Goal: Information Seeking & Learning: Learn about a topic

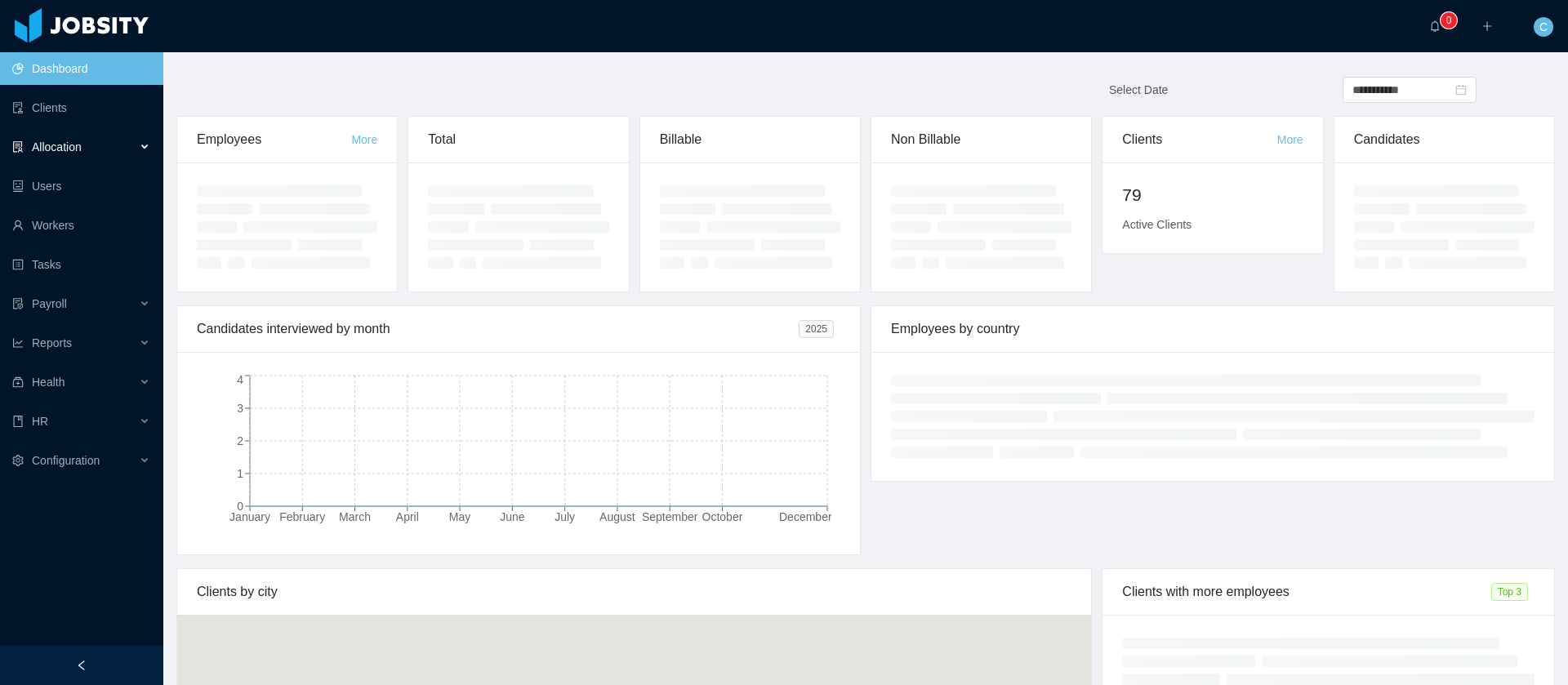
click at [81, 150] on span "Allocation" at bounding box center [57, 147] width 50 height 13
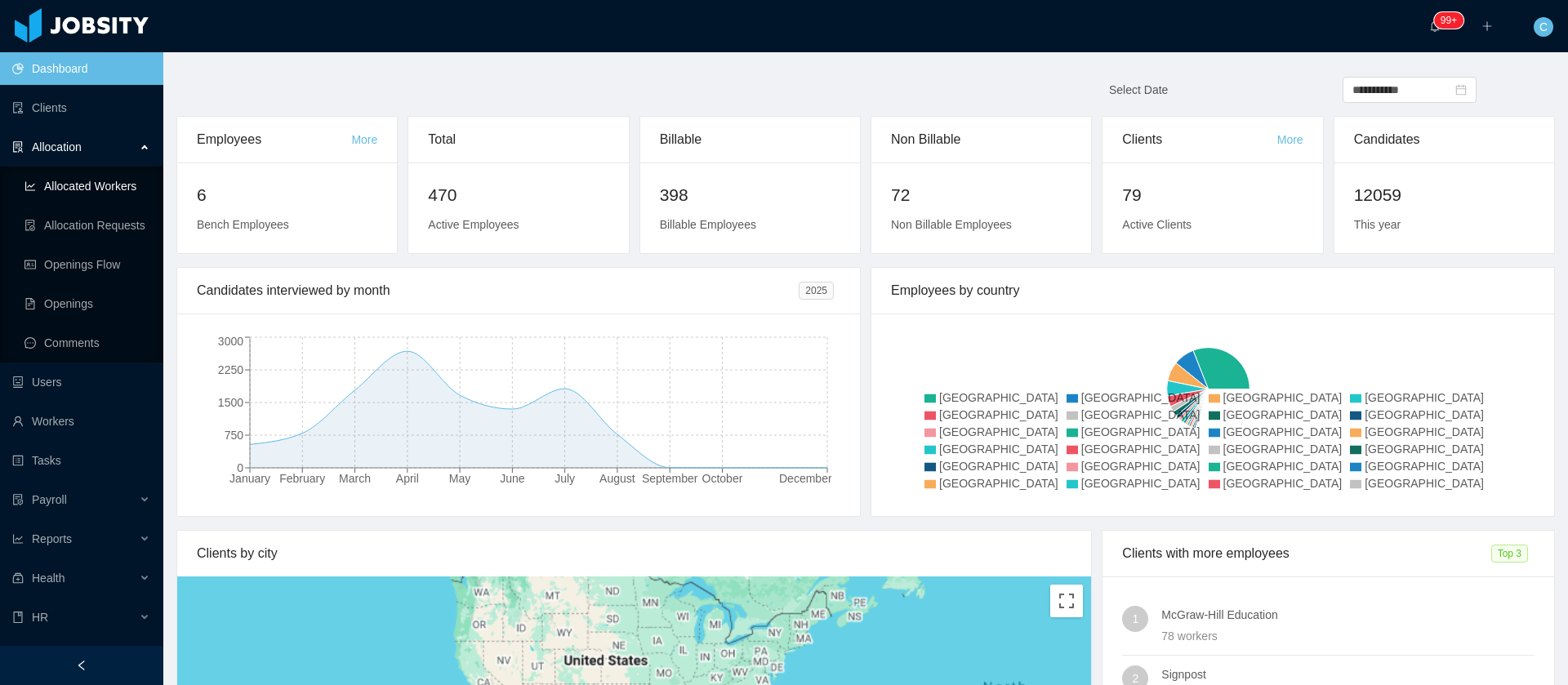
click at [50, 195] on link "Allocated Workers" at bounding box center [87, 186] width 125 height 33
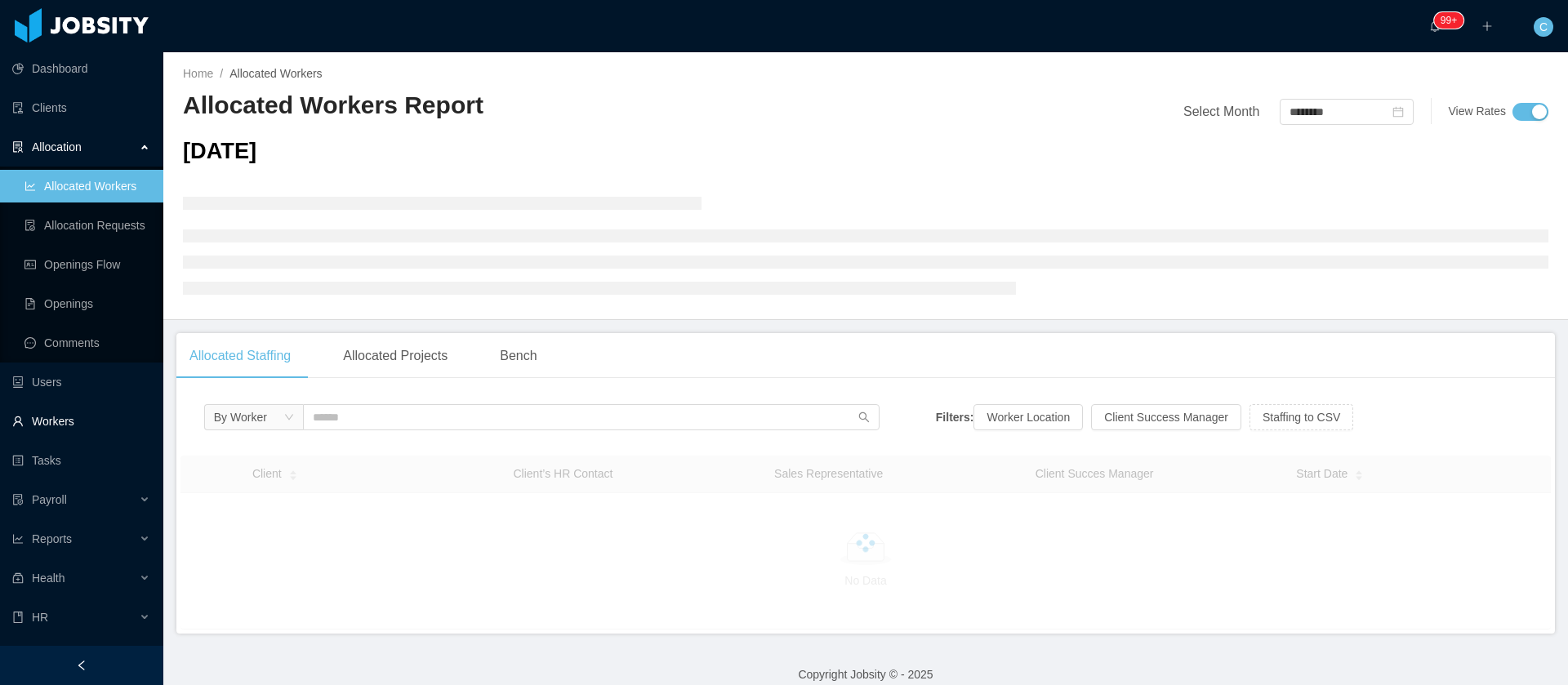
click at [90, 416] on link "Workers" at bounding box center [81, 421] width 138 height 33
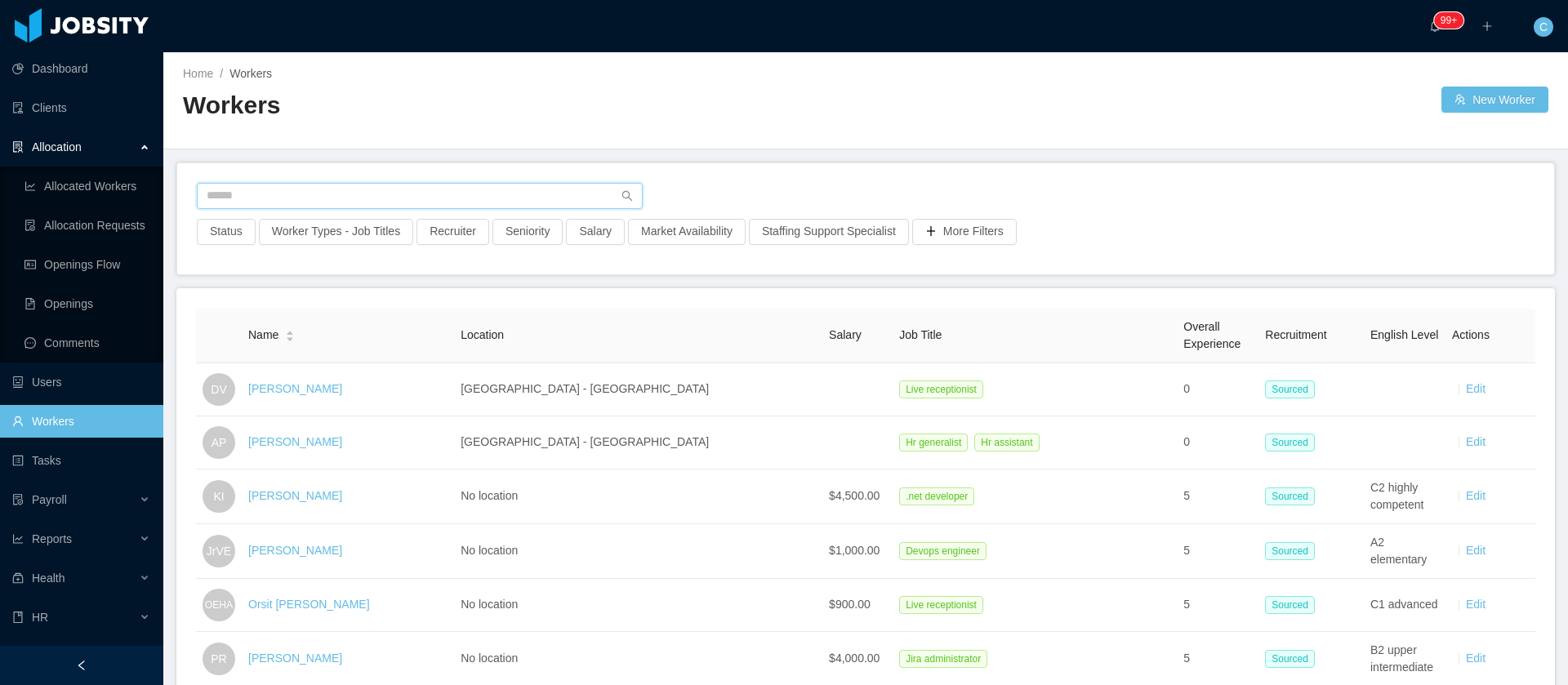
click at [261, 205] on input "text" at bounding box center [419, 196] width 446 height 26
paste input "**********"
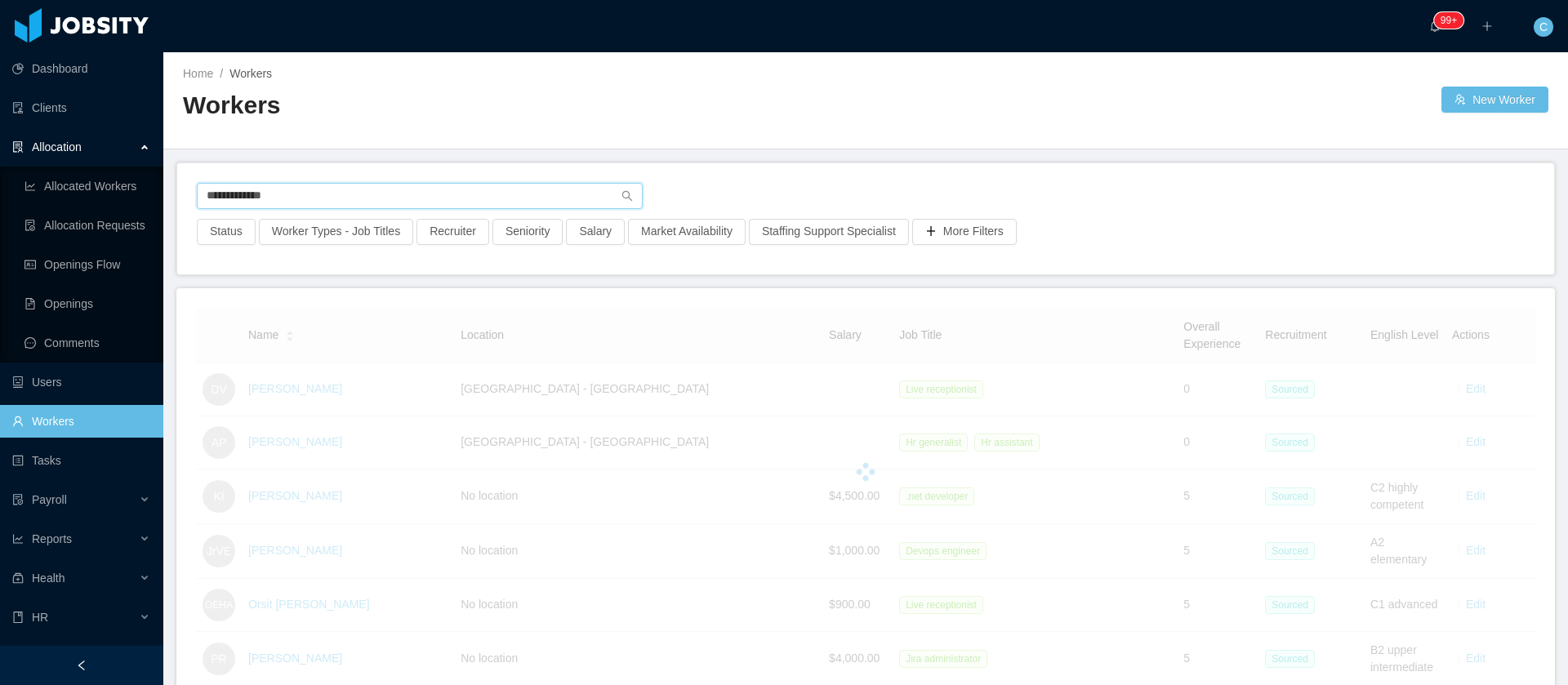
type input "**********"
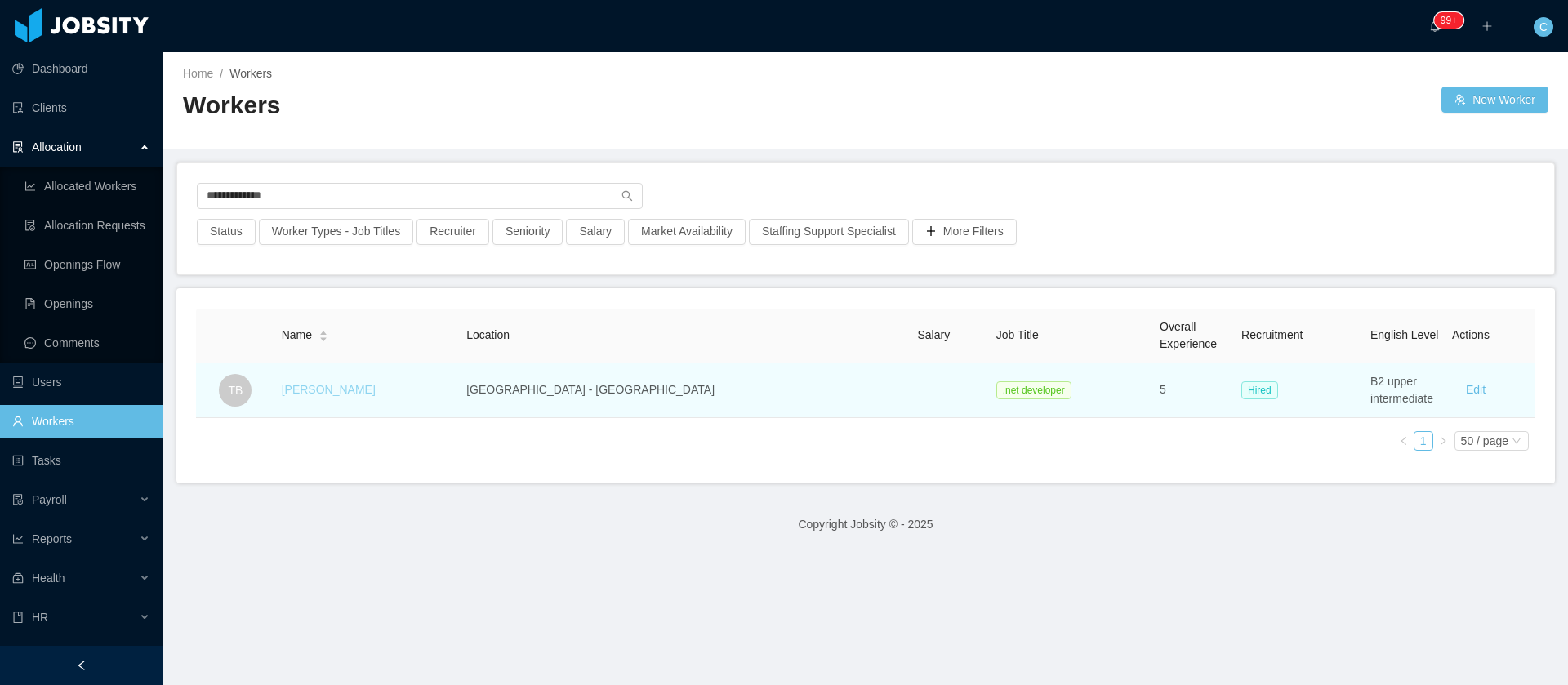
click at [325, 392] on link "[PERSON_NAME]" at bounding box center [329, 390] width 94 height 13
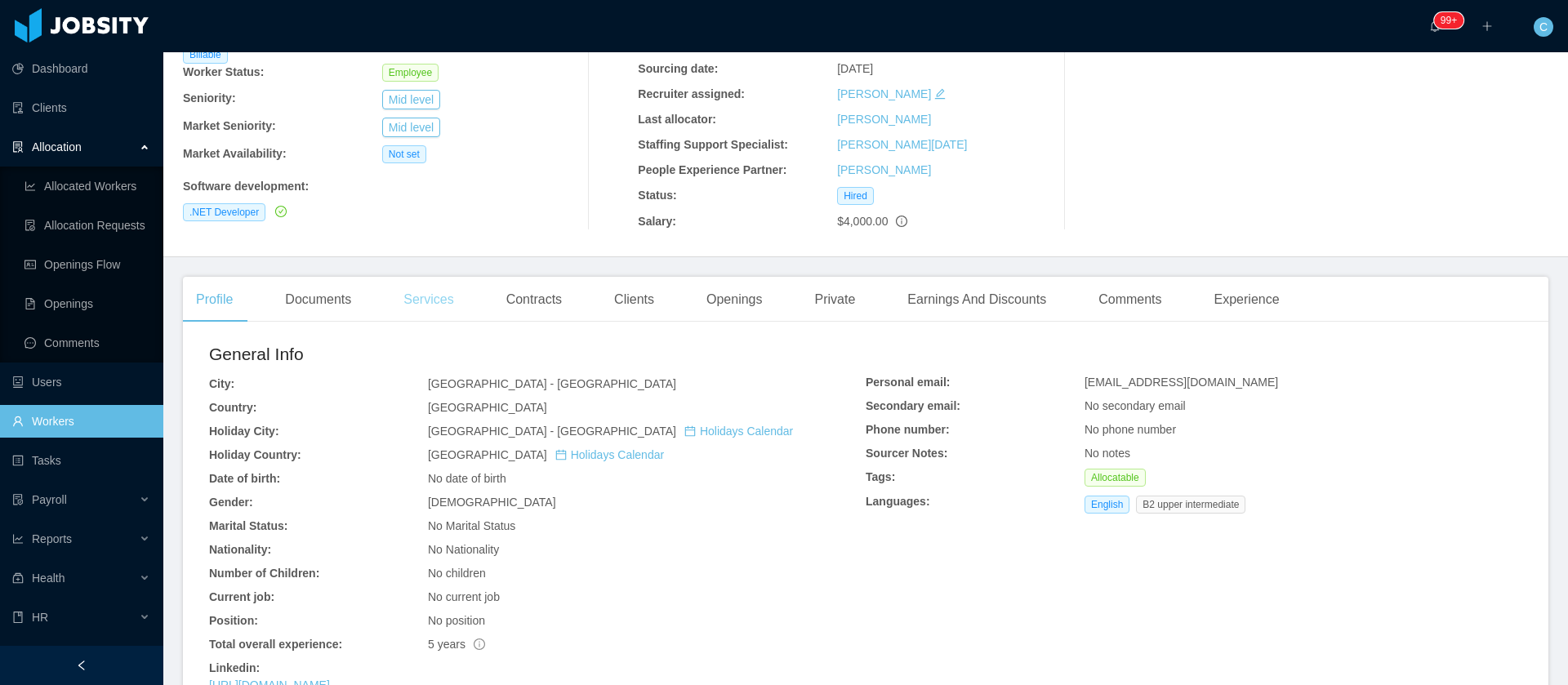
scroll to position [367, 0]
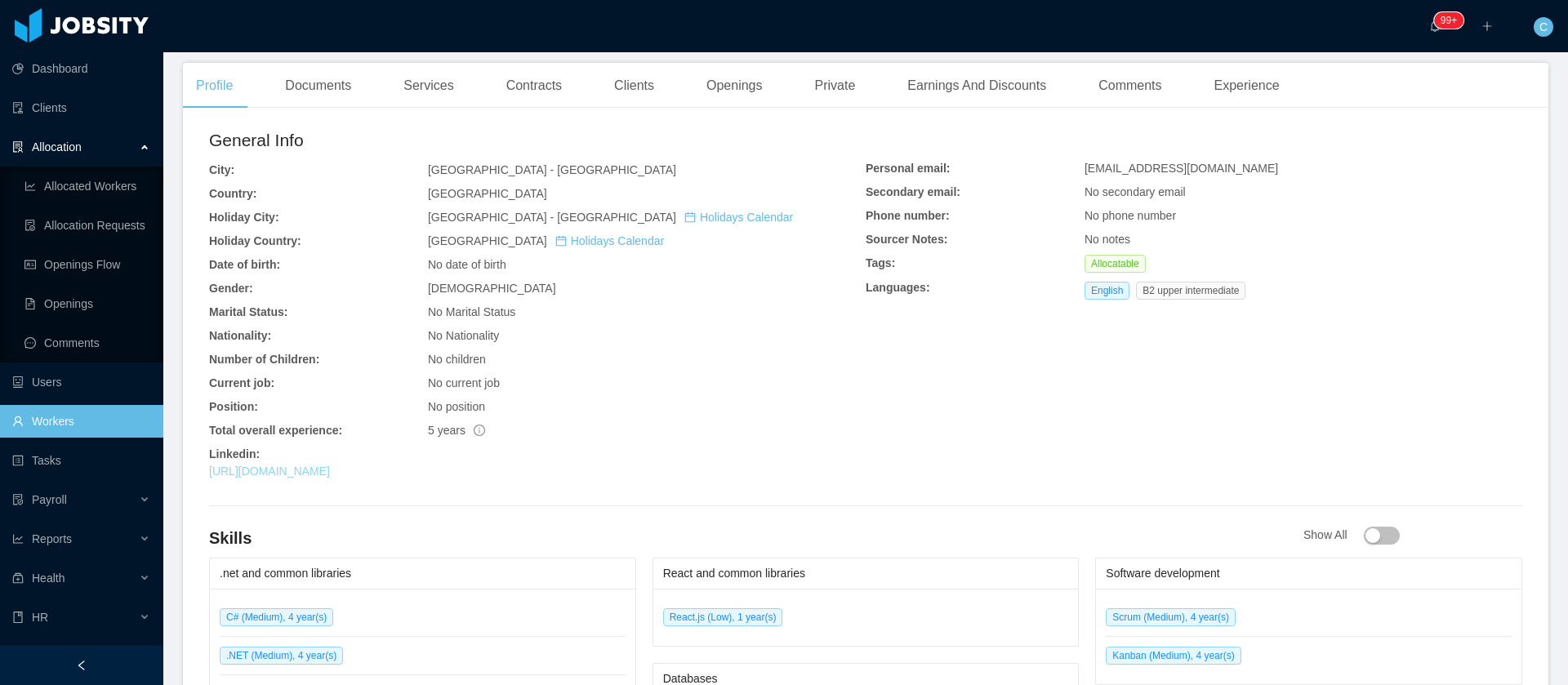
click at [323, 477] on link "[URL][DOMAIN_NAME]" at bounding box center [270, 471] width 121 height 13
click at [344, 86] on div "Documents" at bounding box center [318, 86] width 92 height 46
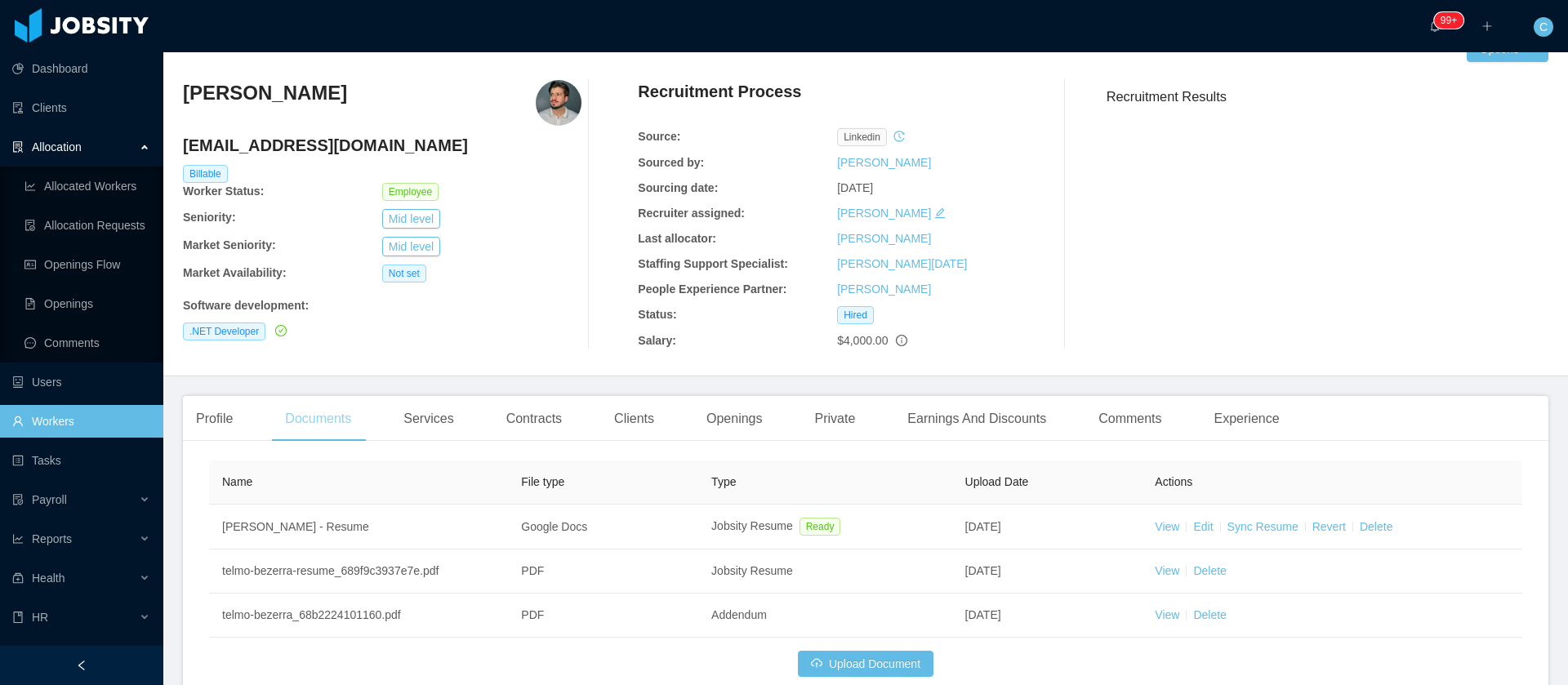
scroll to position [128, 0]
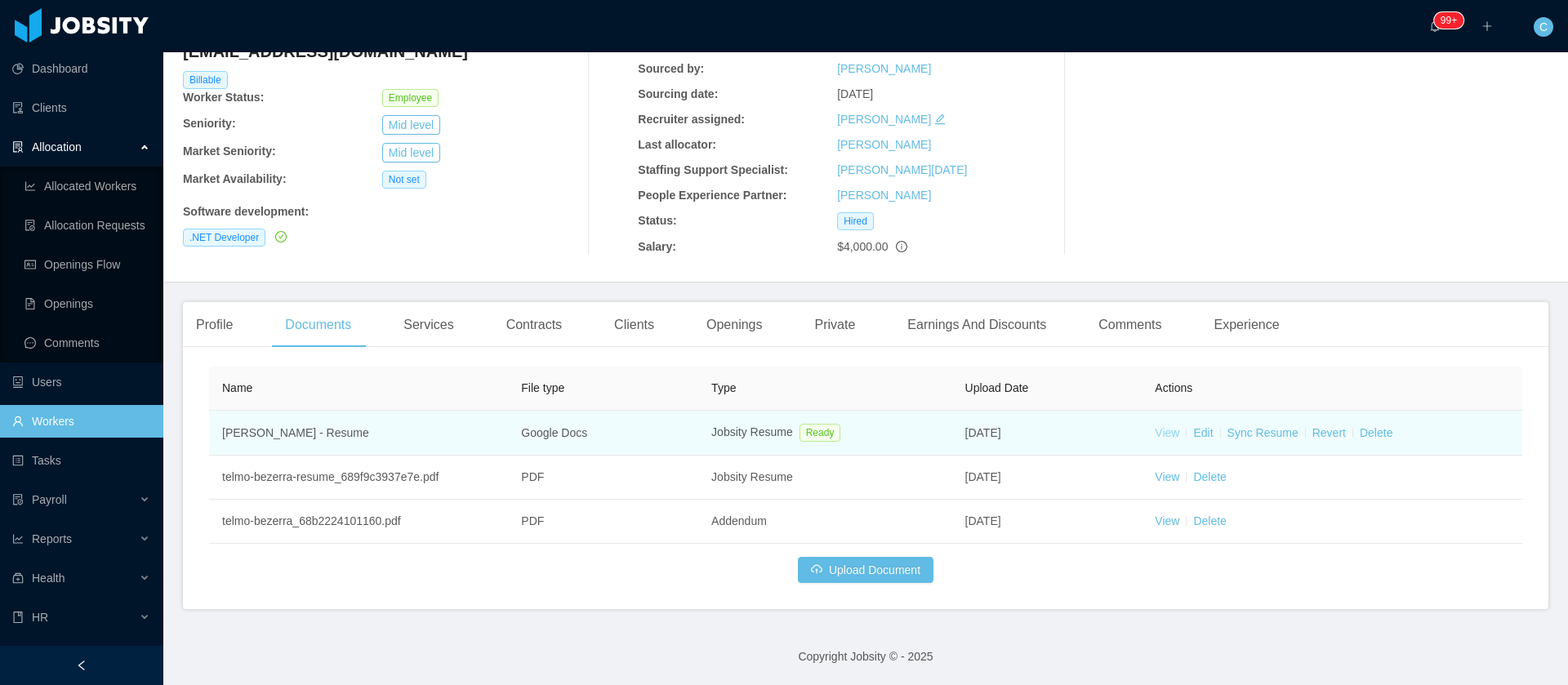
click at [1155, 431] on link "View" at bounding box center [1168, 432] width 24 height 13
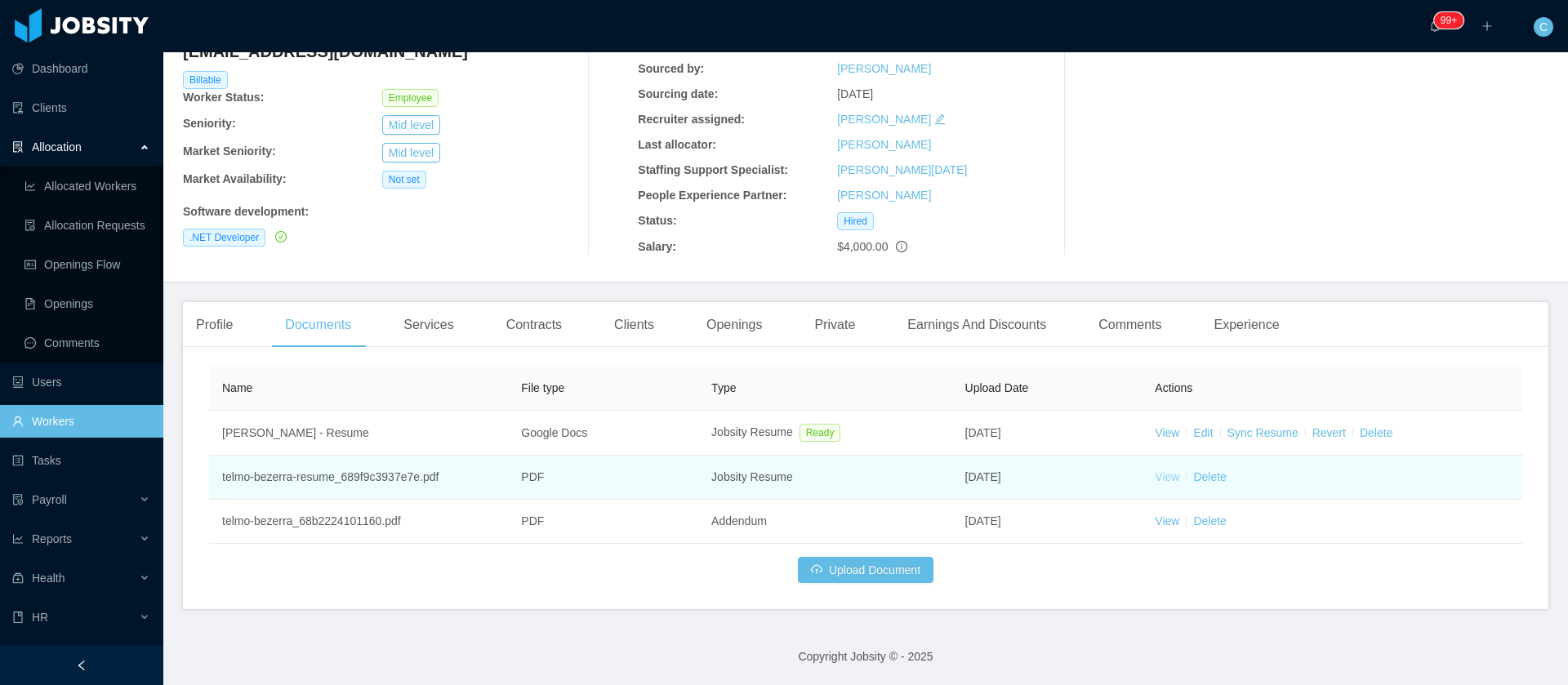
click at [1155, 480] on link "View" at bounding box center [1168, 477] width 24 height 13
click at [1155, 482] on link "View" at bounding box center [1168, 477] width 24 height 13
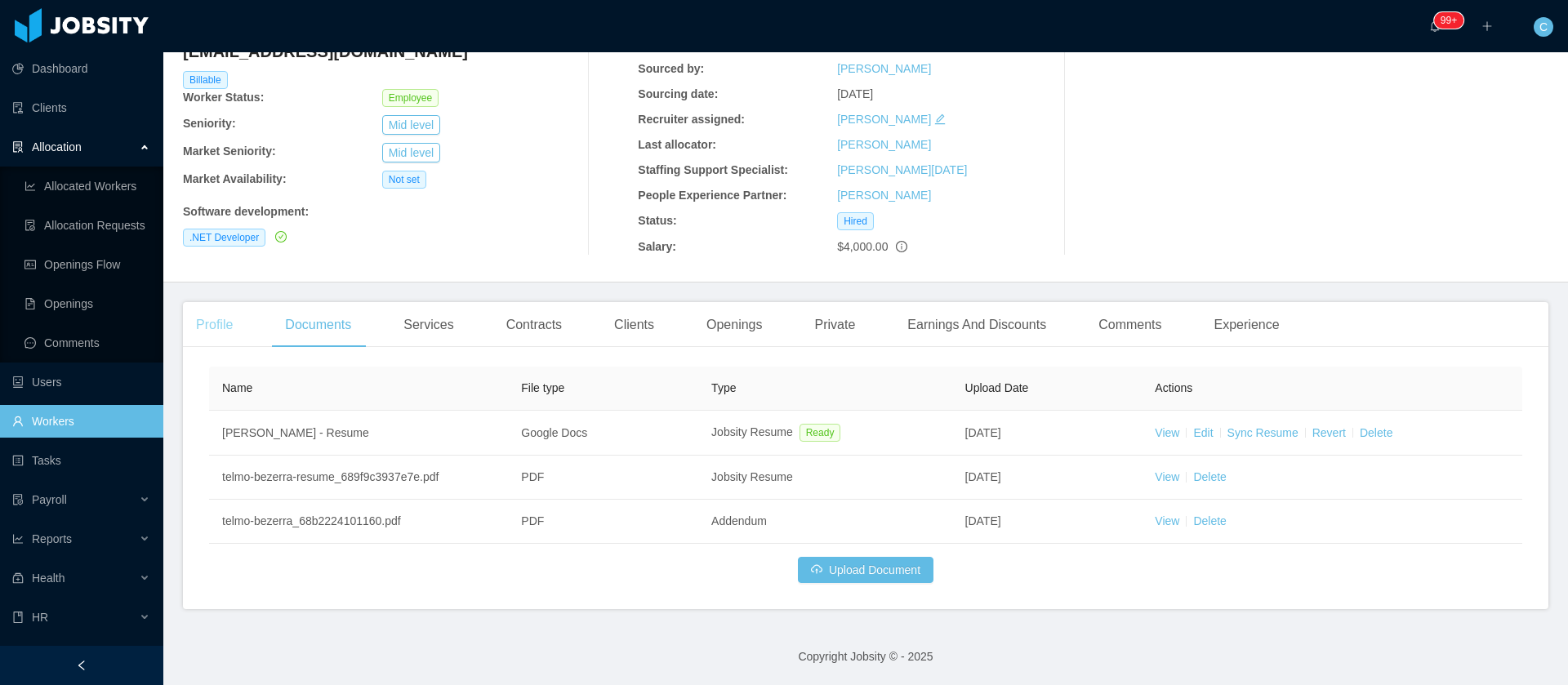
click at [226, 328] on div "Profile" at bounding box center [214, 325] width 63 height 46
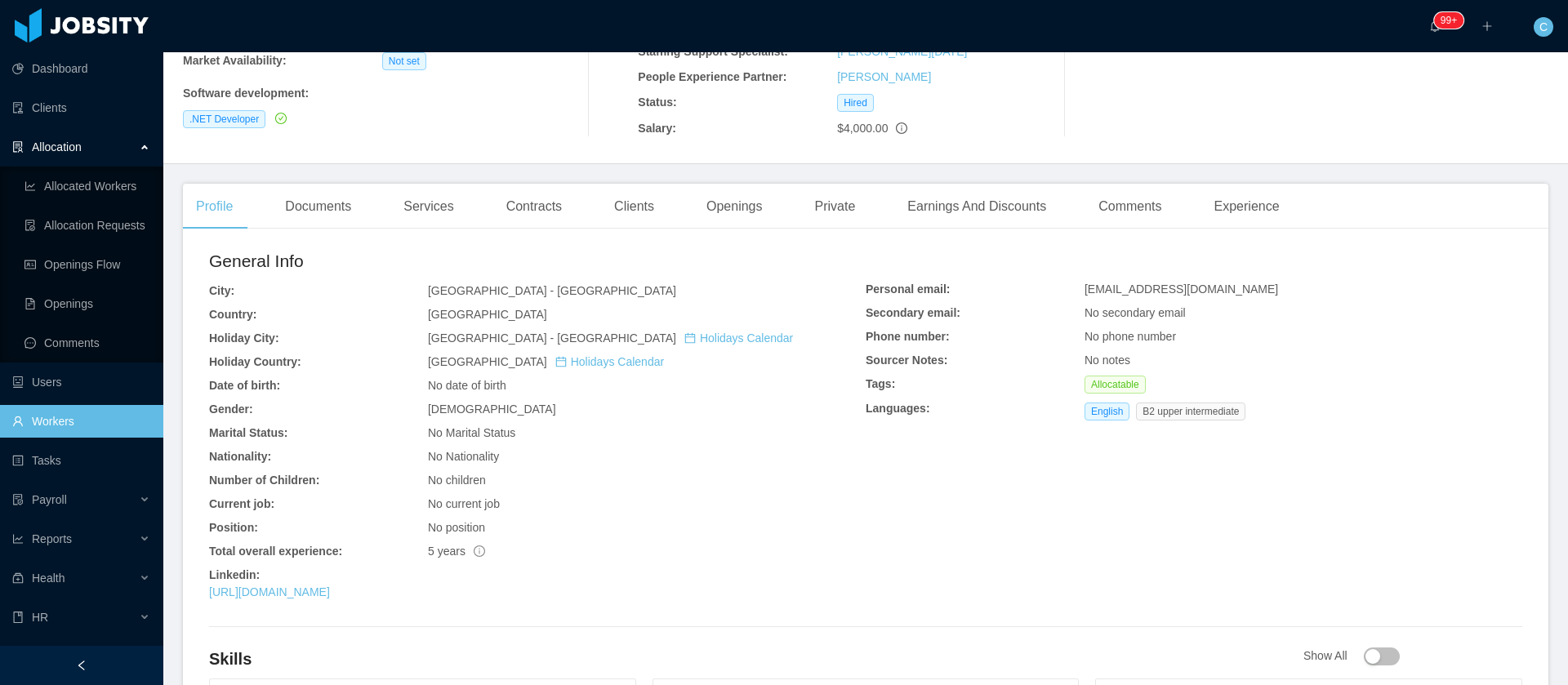
scroll to position [373, 0]
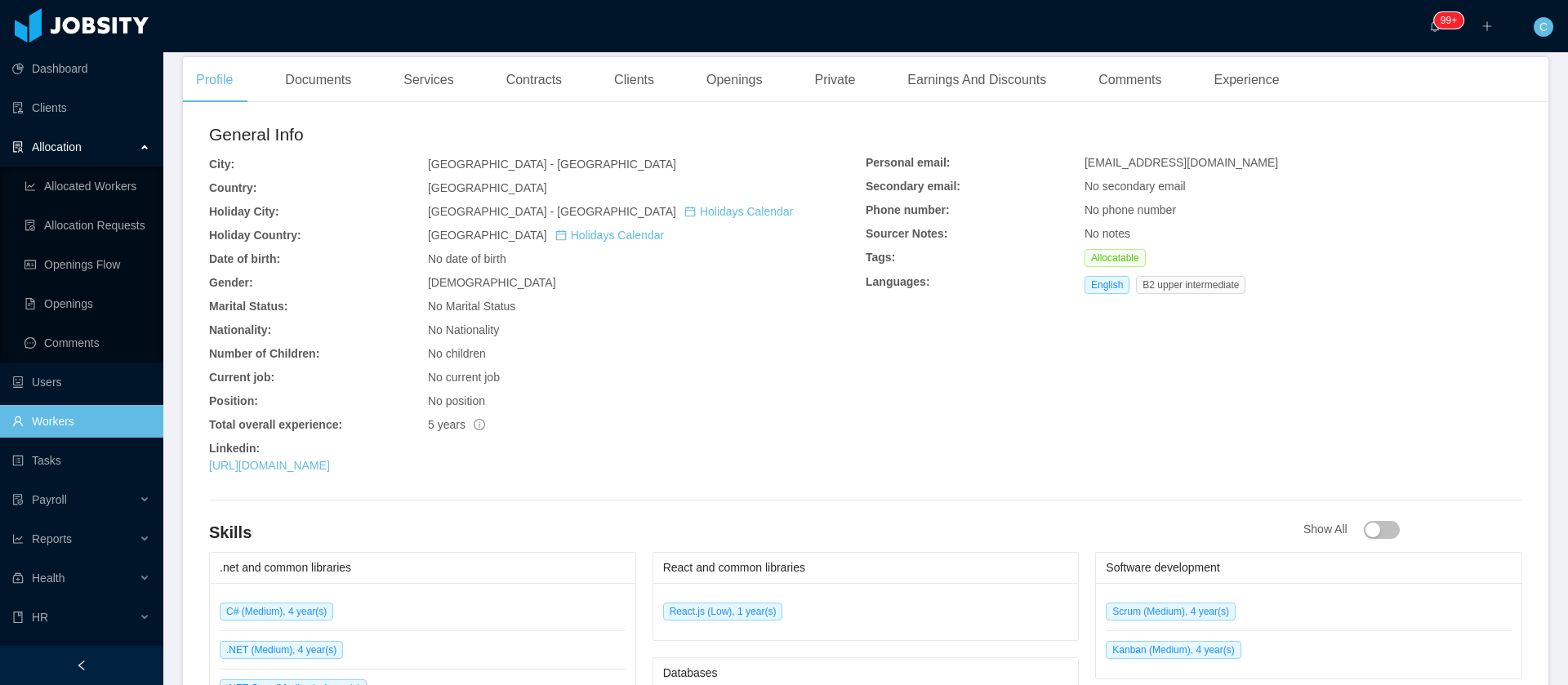
click at [414, 470] on div "[URL][DOMAIN_NAME]" at bounding box center [537, 465] width 657 height 17
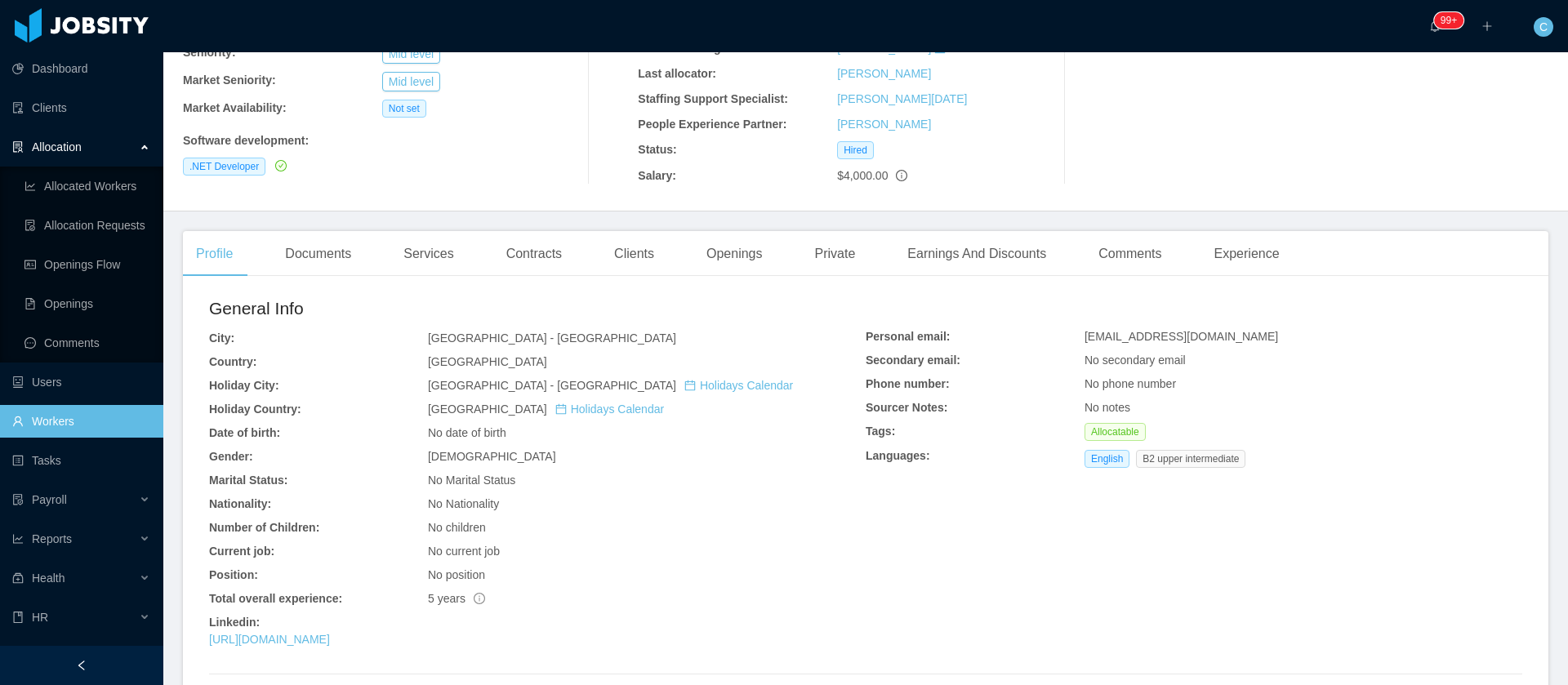
scroll to position [0, 0]
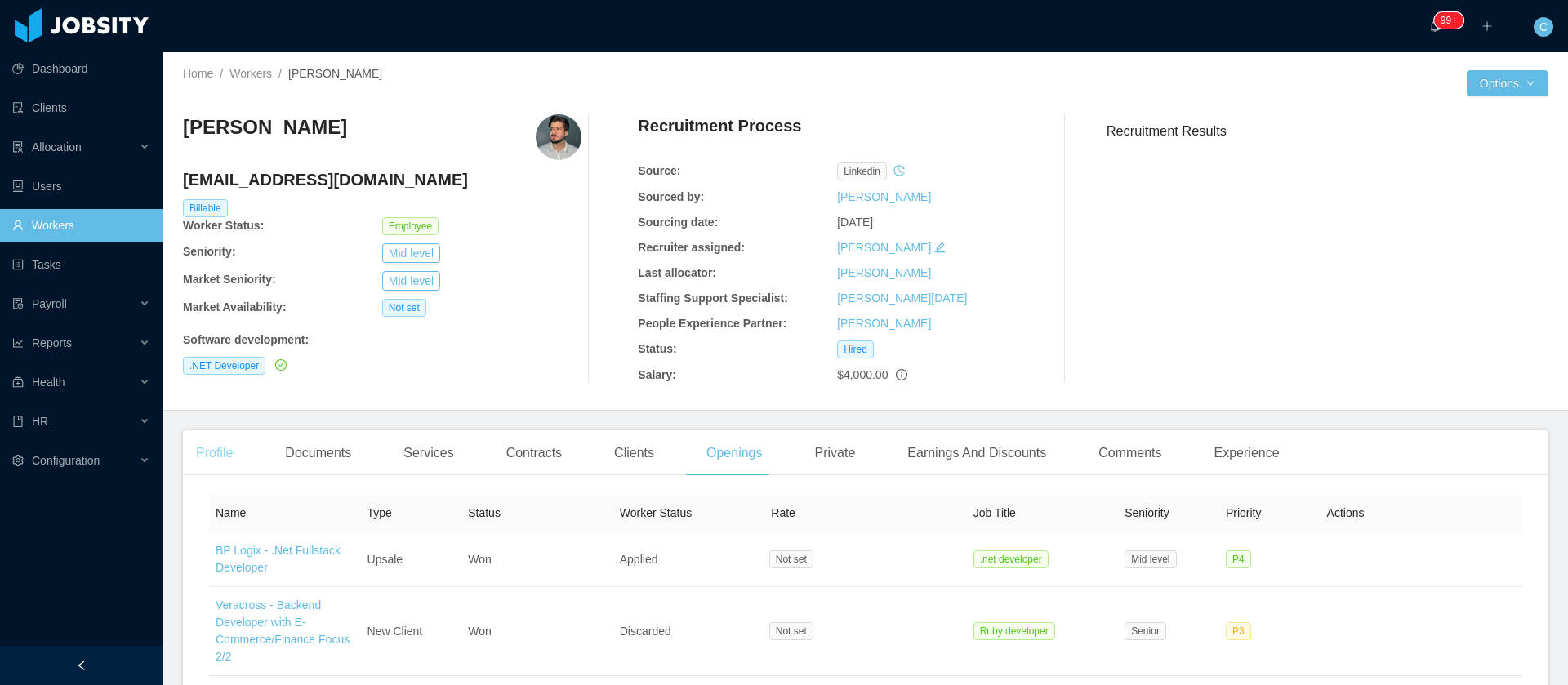
click at [244, 464] on div "Profile" at bounding box center [214, 453] width 63 height 46
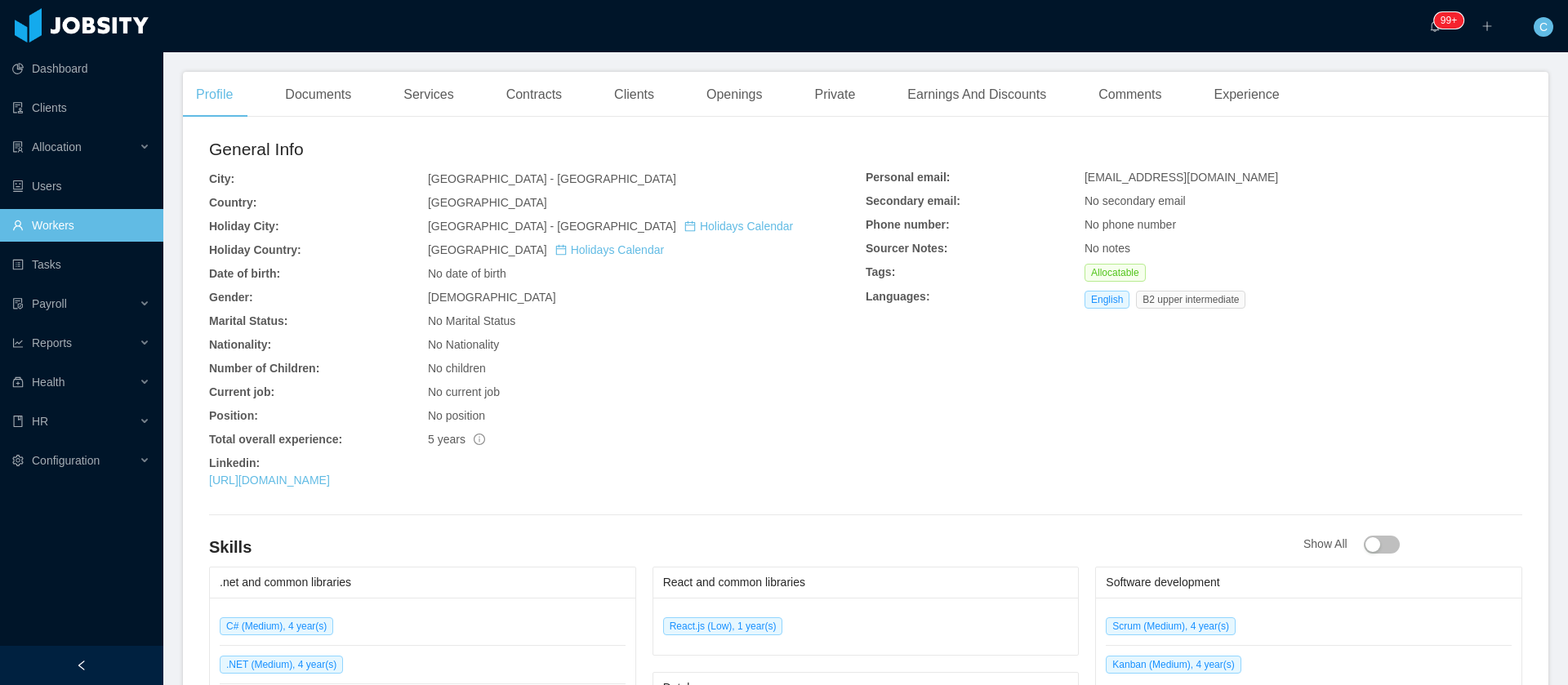
scroll to position [367, 0]
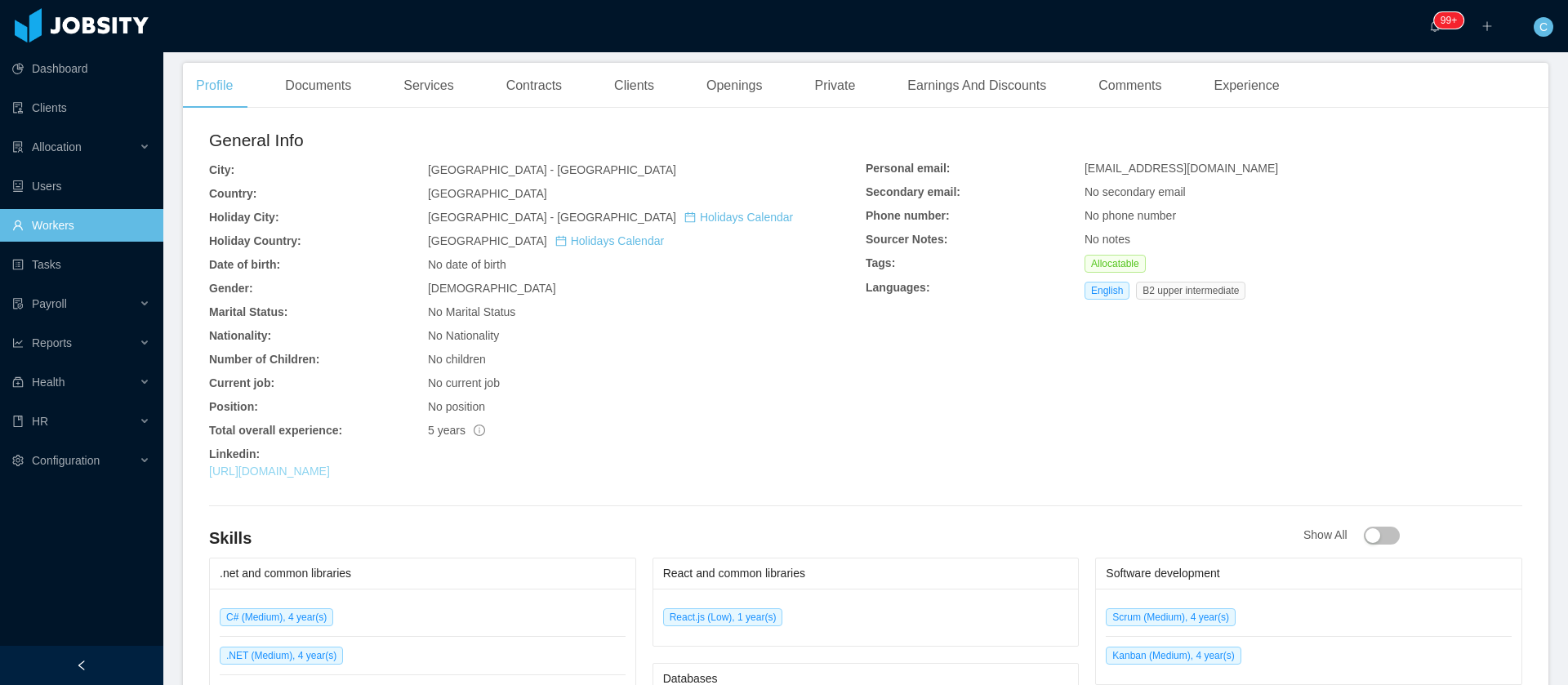
click at [324, 475] on link "[URL][DOMAIN_NAME]" at bounding box center [270, 471] width 121 height 13
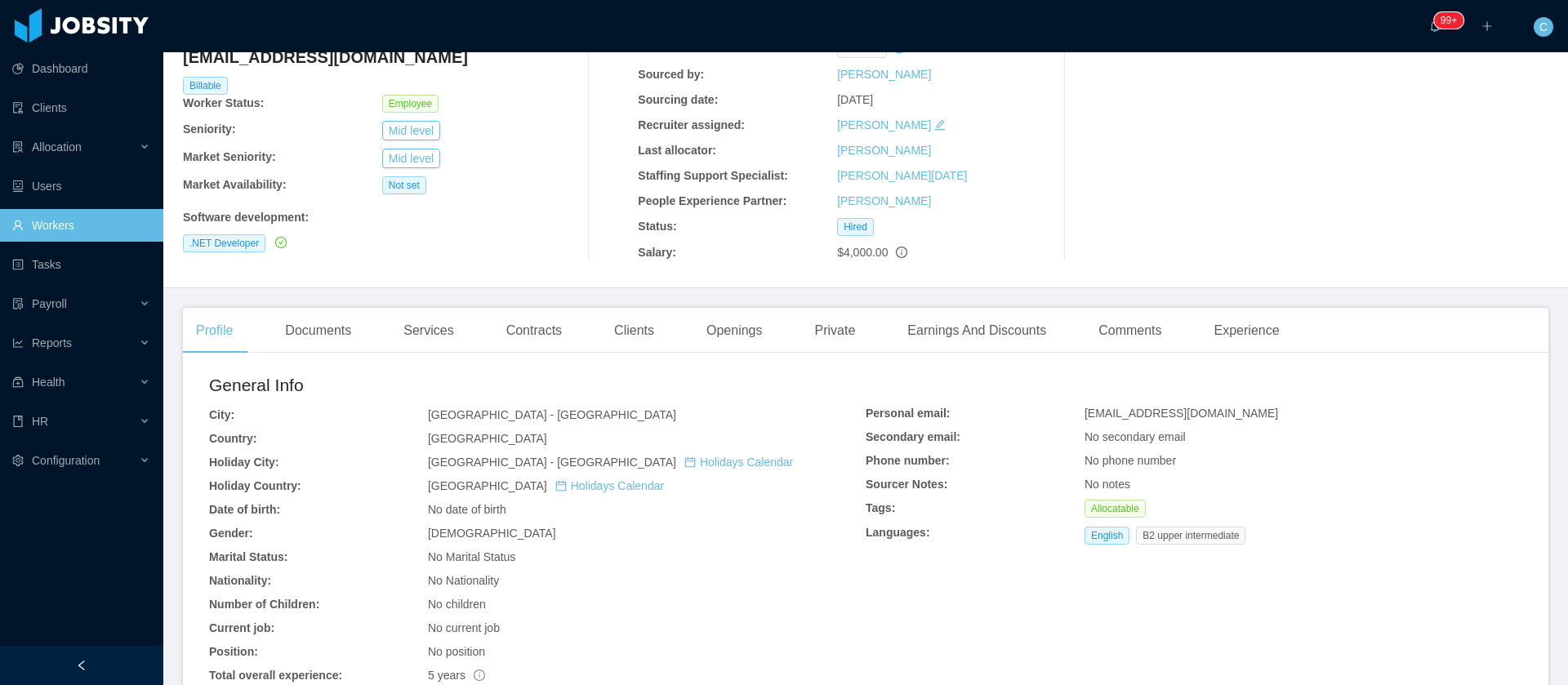
scroll to position [0, 0]
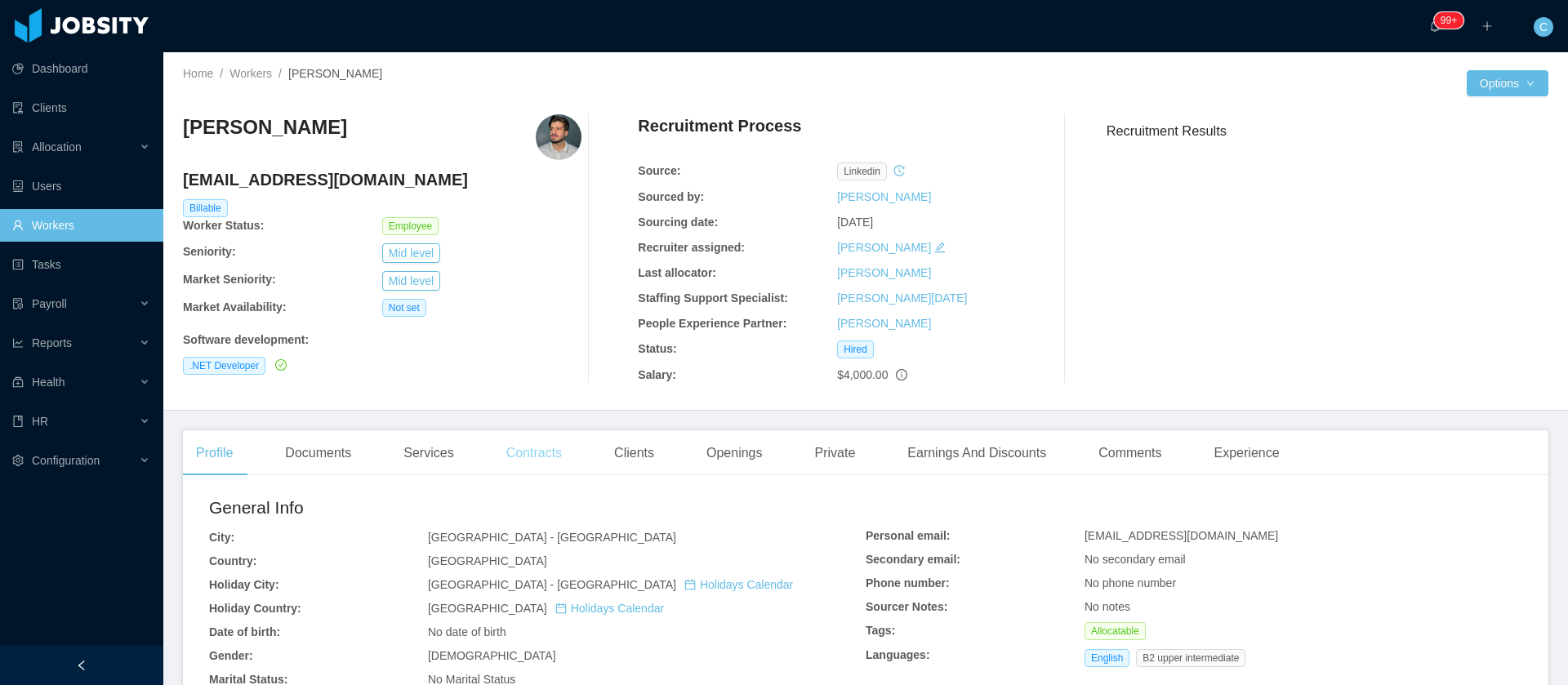
click at [539, 454] on div "Contracts" at bounding box center [534, 453] width 82 height 46
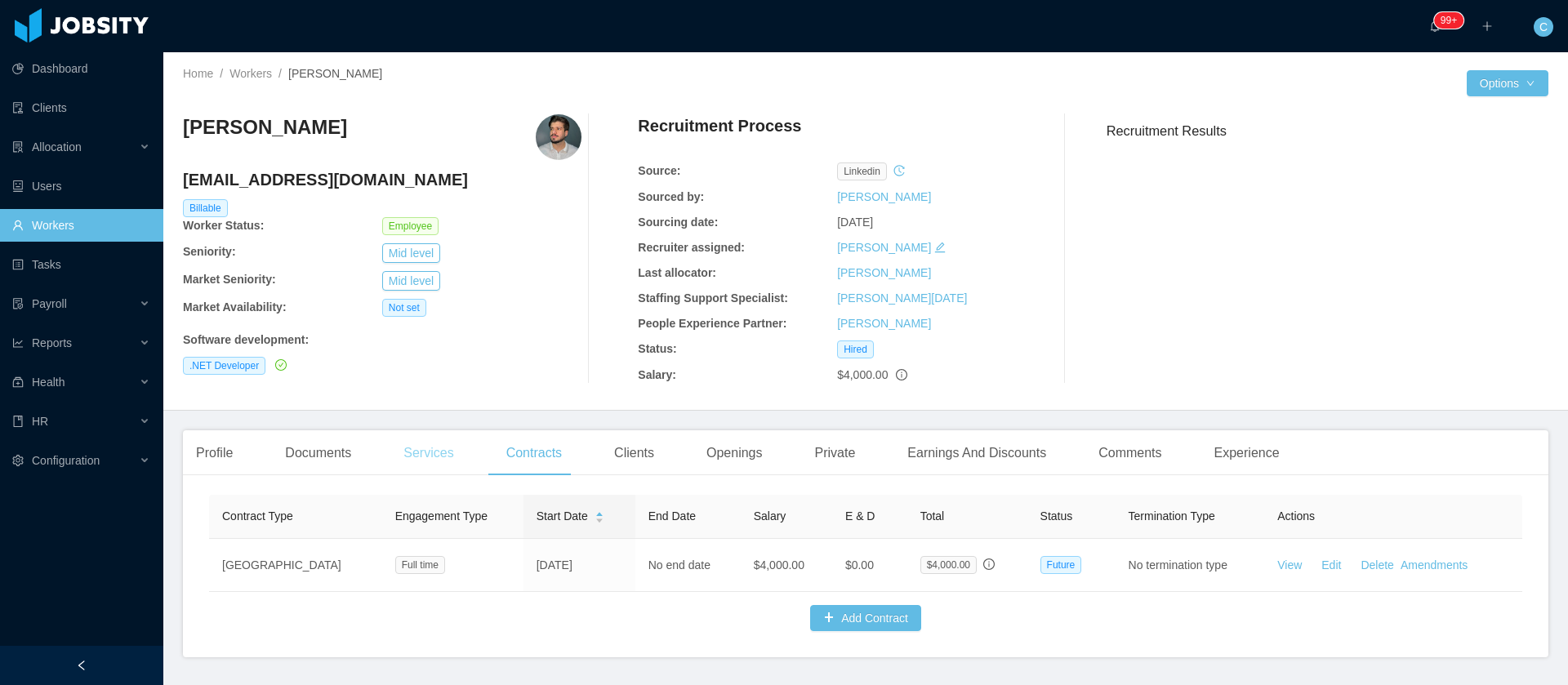
click at [416, 461] on div "Services" at bounding box center [428, 453] width 76 height 46
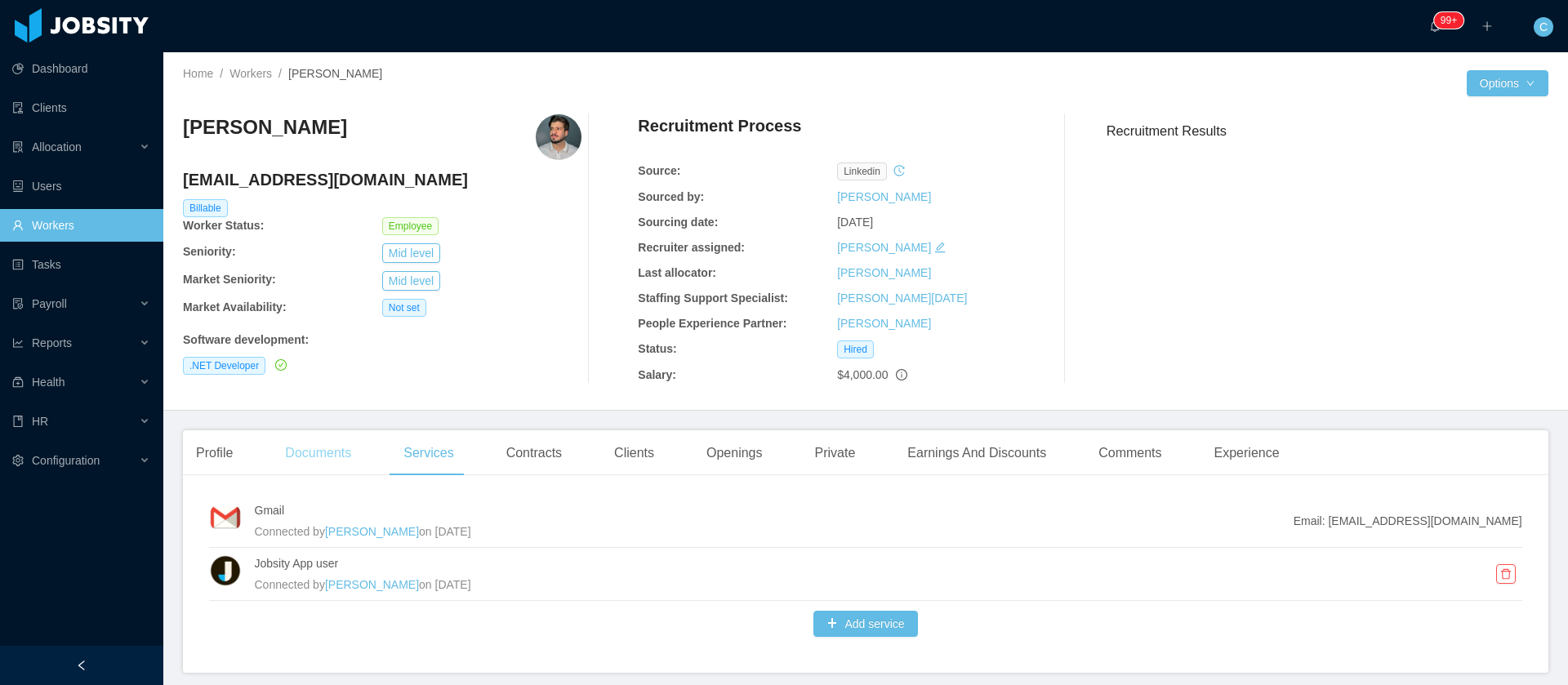
click at [332, 448] on div "Documents" at bounding box center [318, 453] width 92 height 46
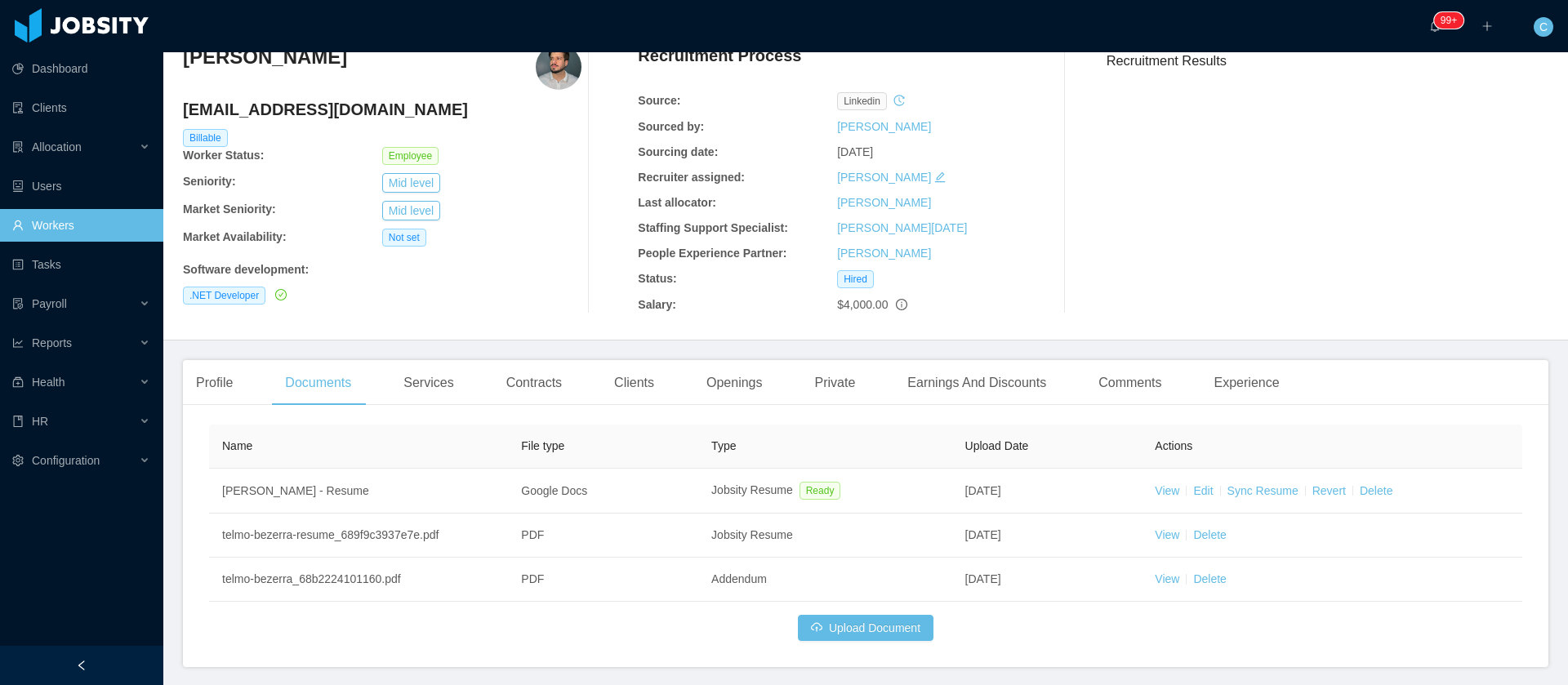
scroll to position [122, 0]
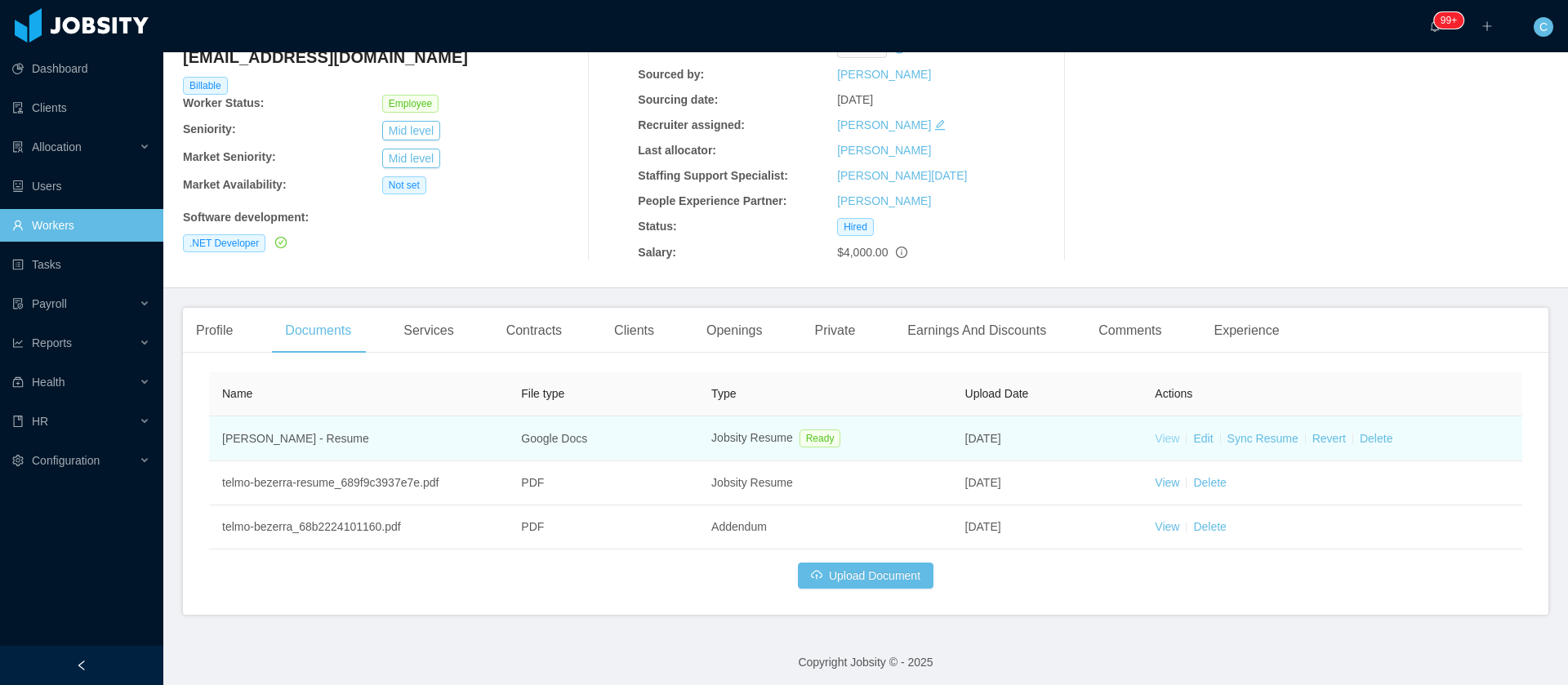
click at [1155, 438] on link "View" at bounding box center [1168, 439] width 24 height 13
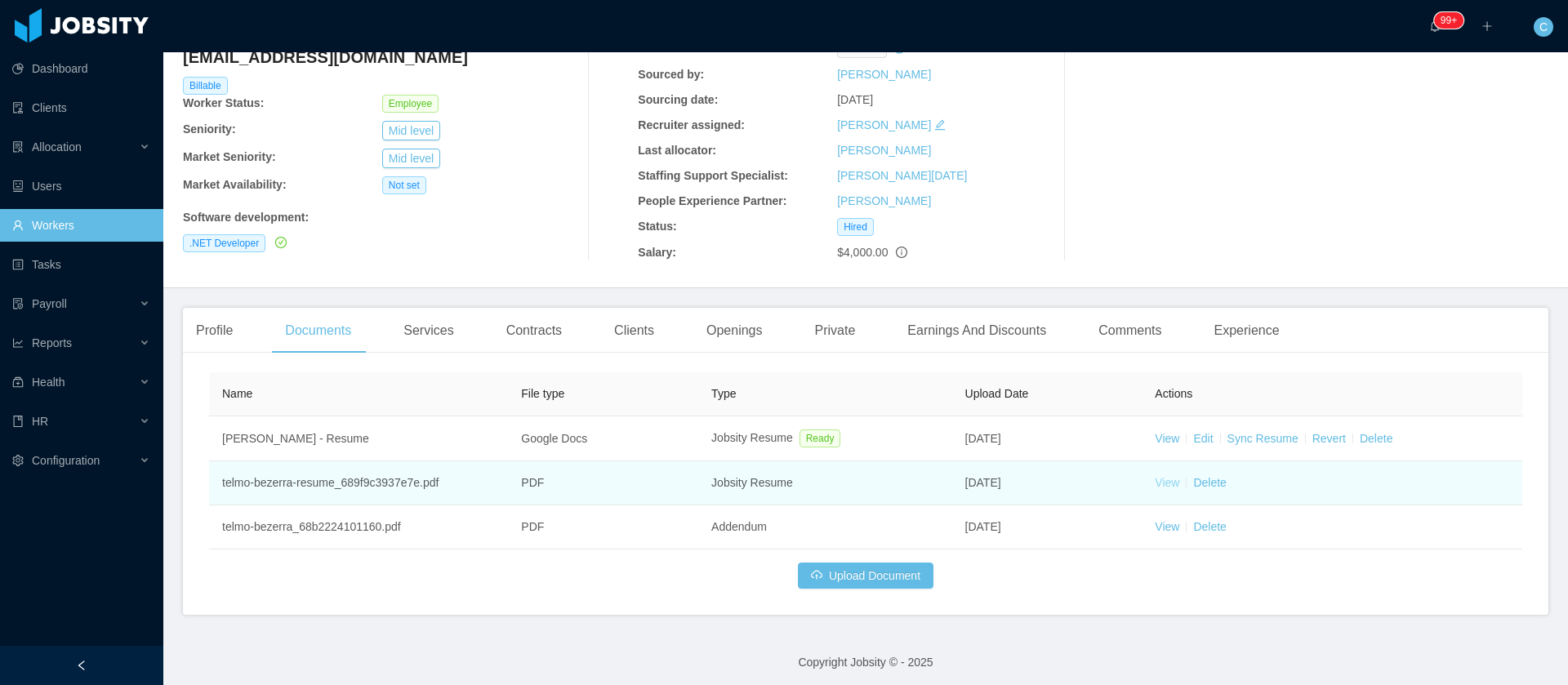
click at [1157, 481] on link "View" at bounding box center [1168, 482] width 24 height 13
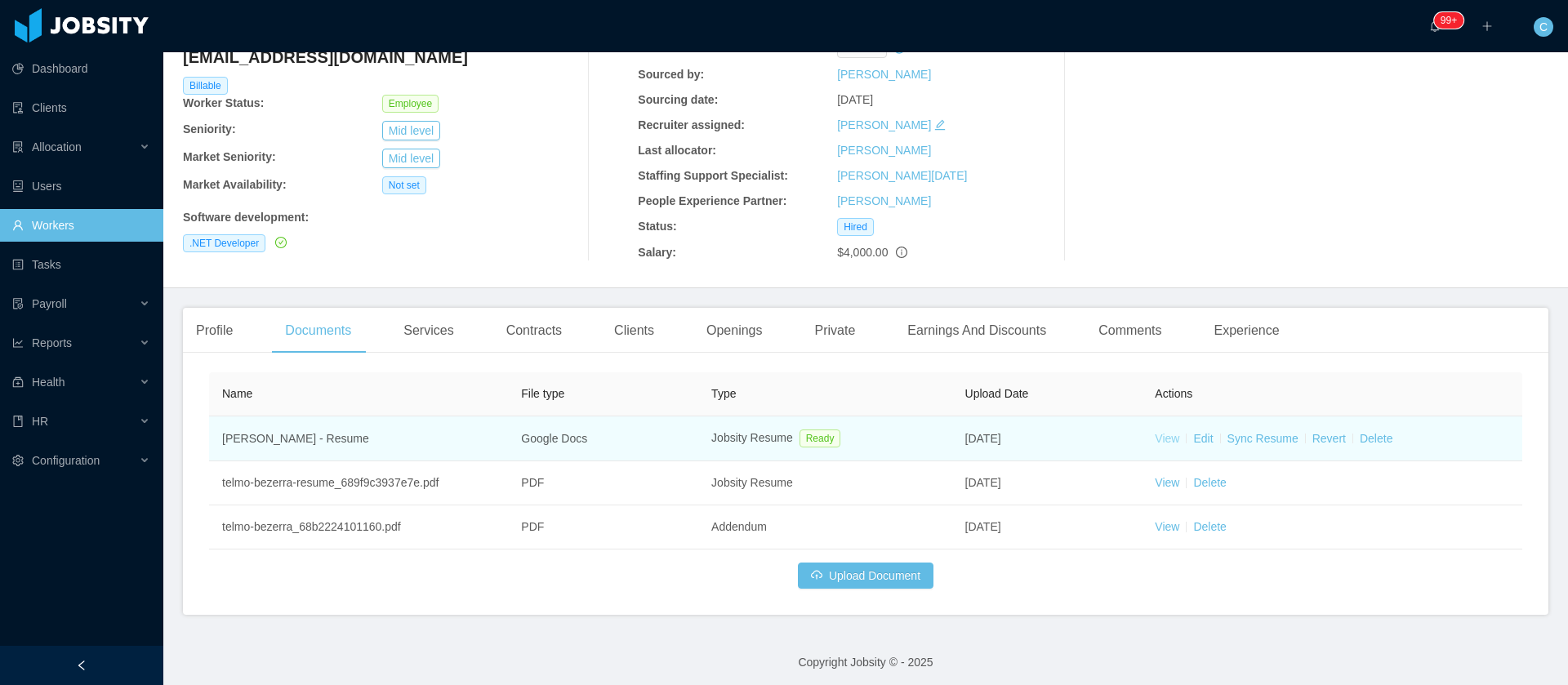
click at [1155, 445] on link "View" at bounding box center [1168, 439] width 24 height 13
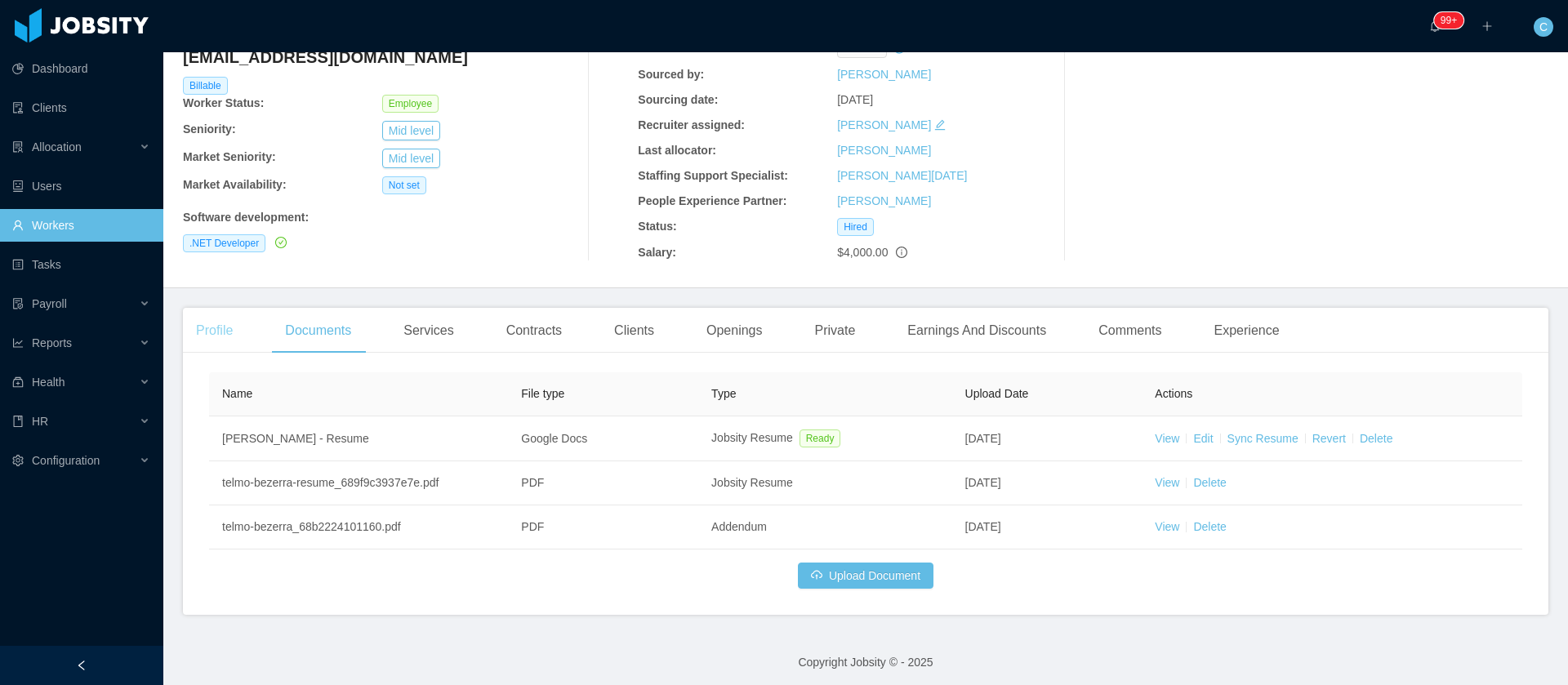
click at [208, 332] on div "Profile" at bounding box center [214, 331] width 63 height 46
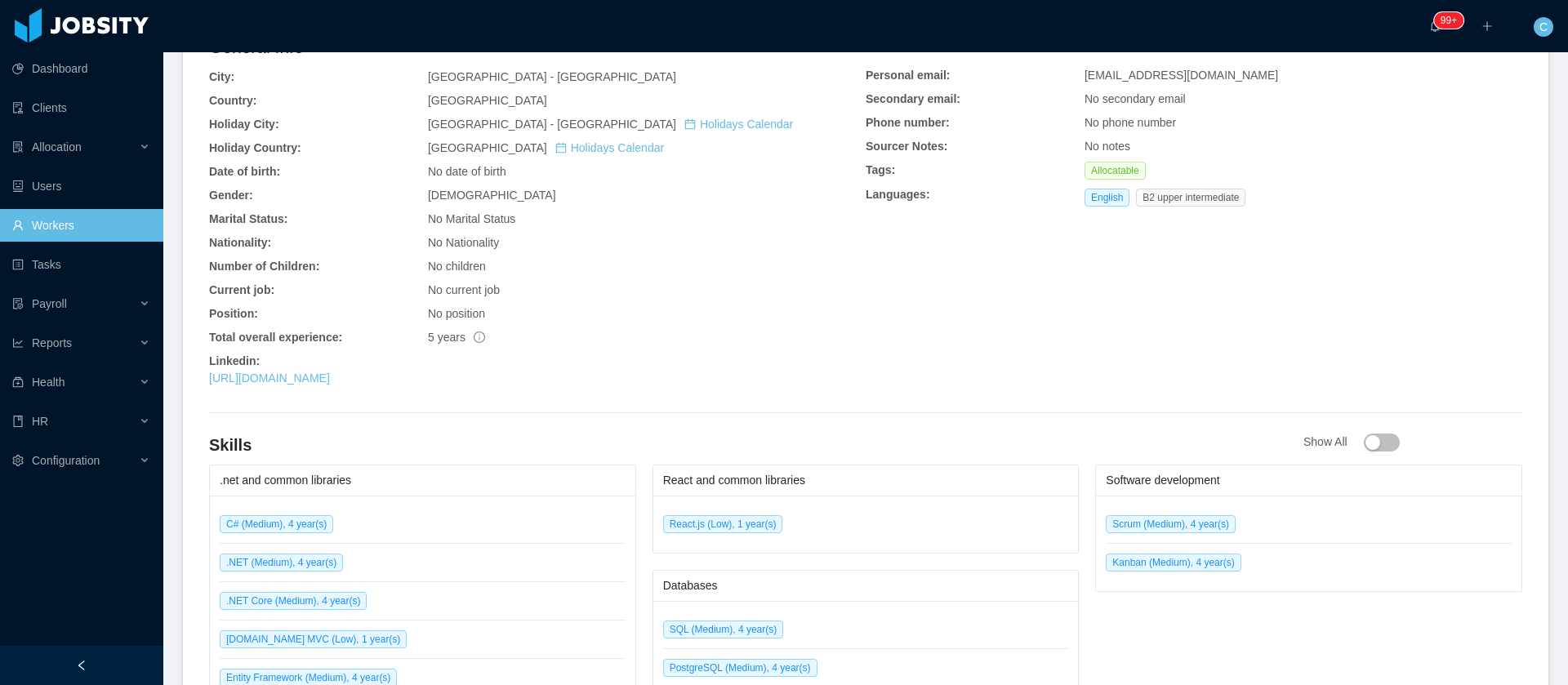
scroll to position [490, 0]
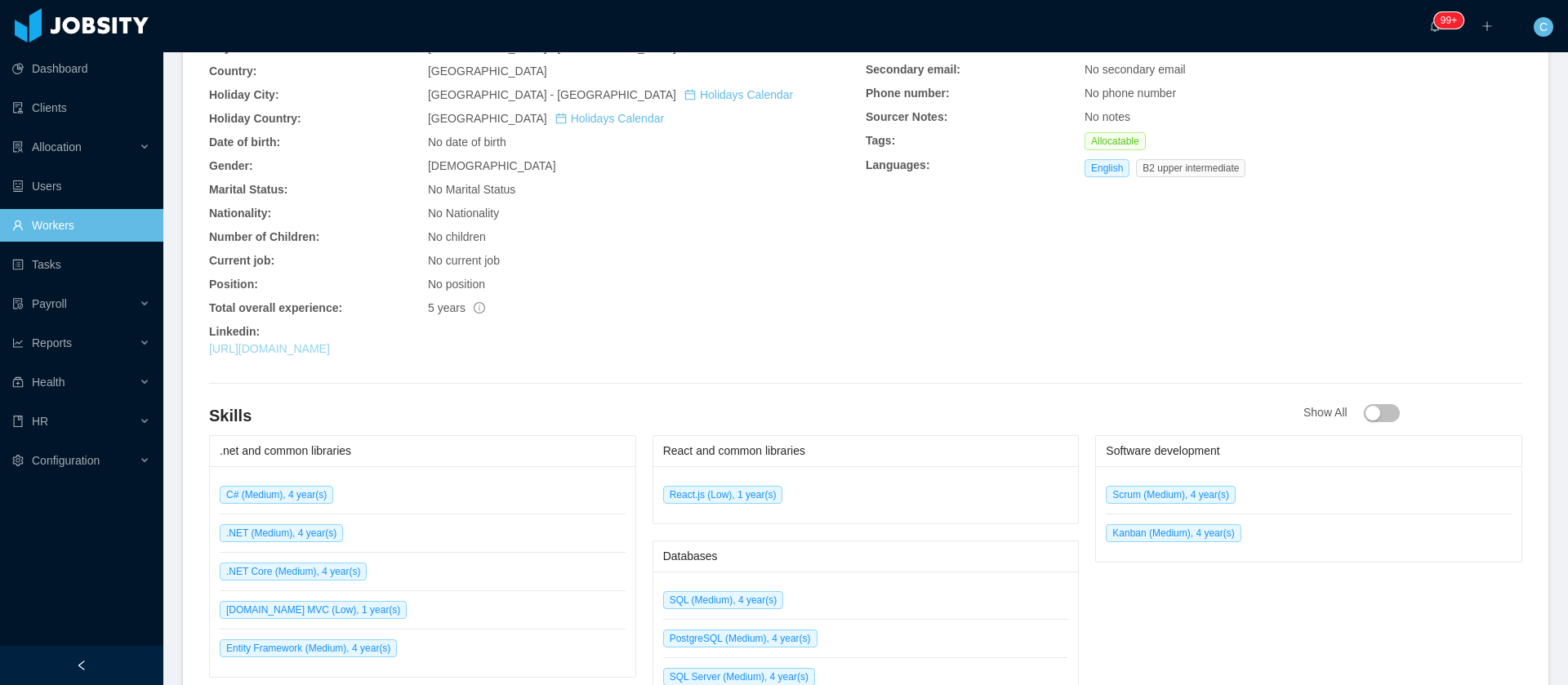
click at [323, 351] on link "[URL][DOMAIN_NAME]" at bounding box center [270, 349] width 121 height 13
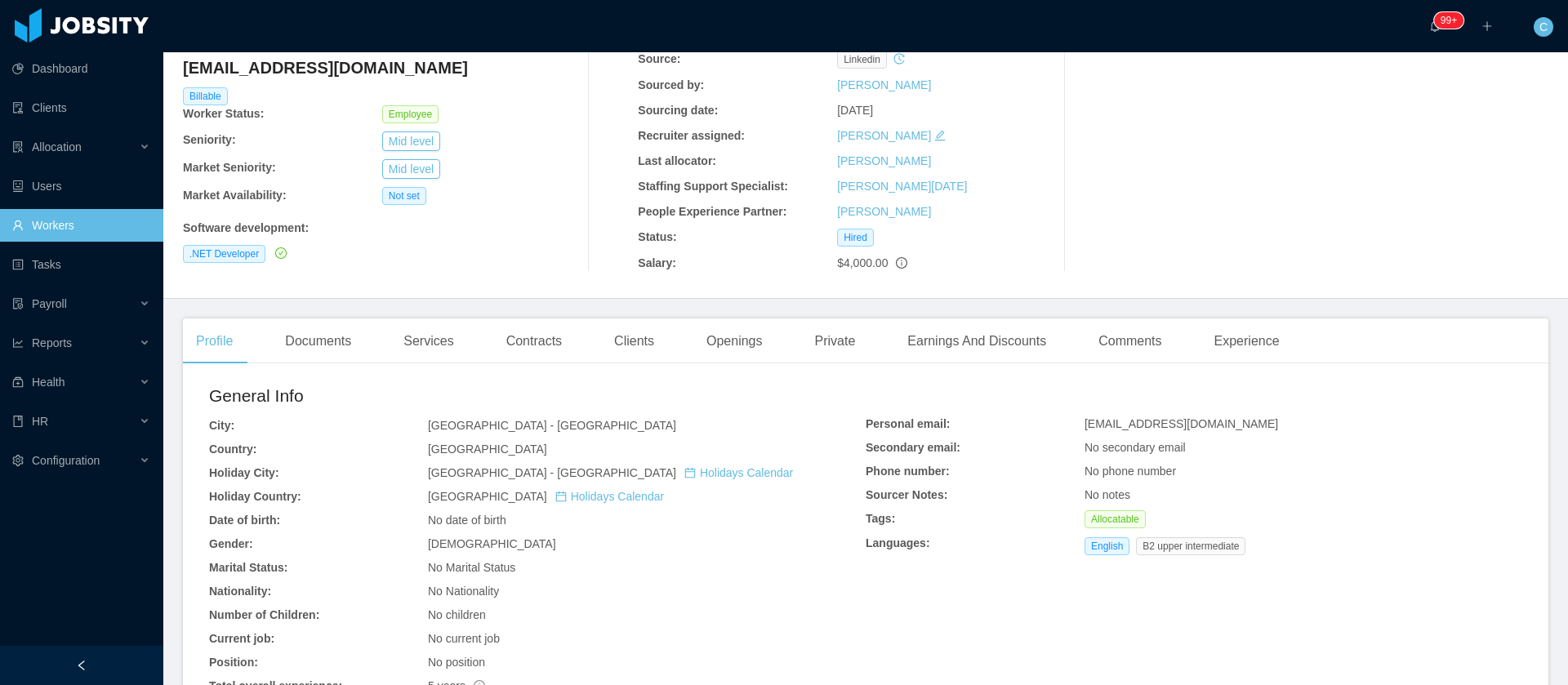
scroll to position [245, 0]
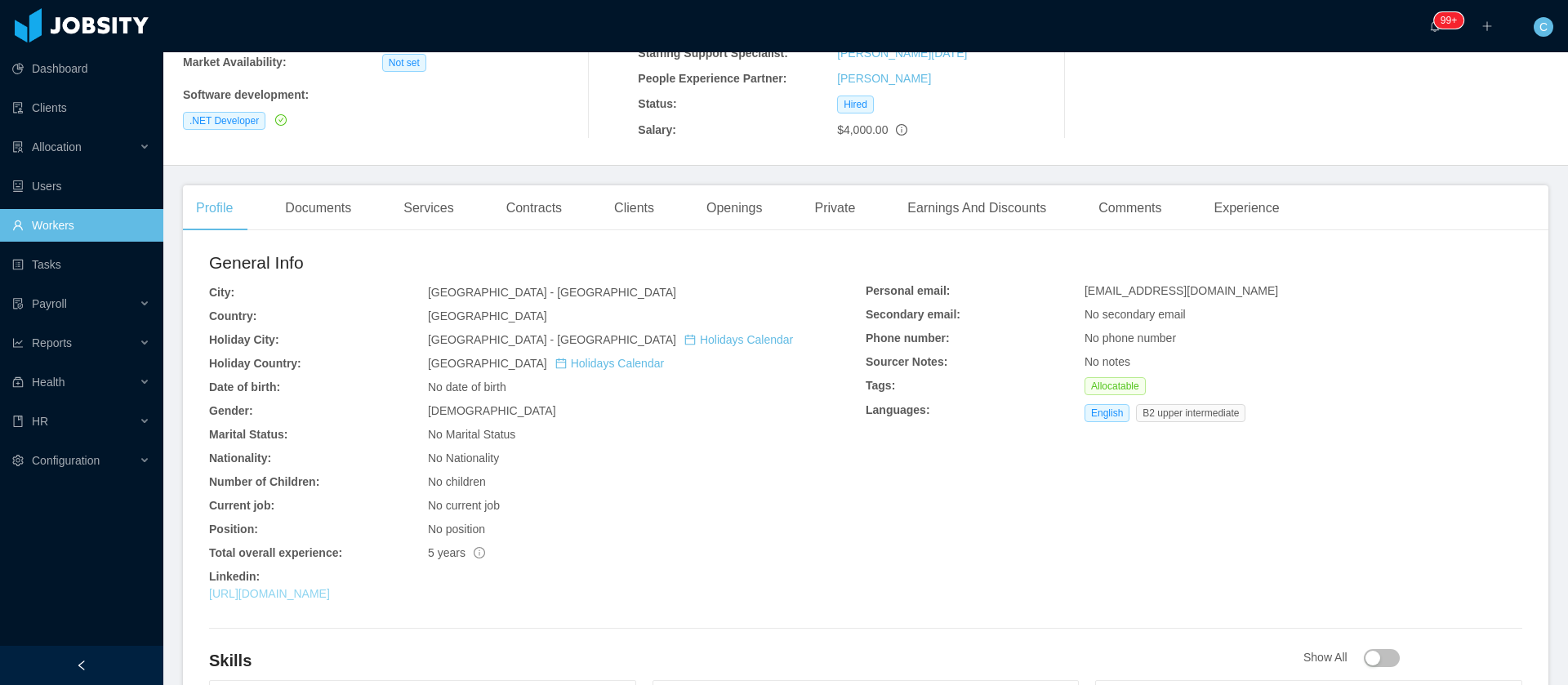
click at [276, 596] on link "[URL][DOMAIN_NAME]" at bounding box center [270, 594] width 121 height 13
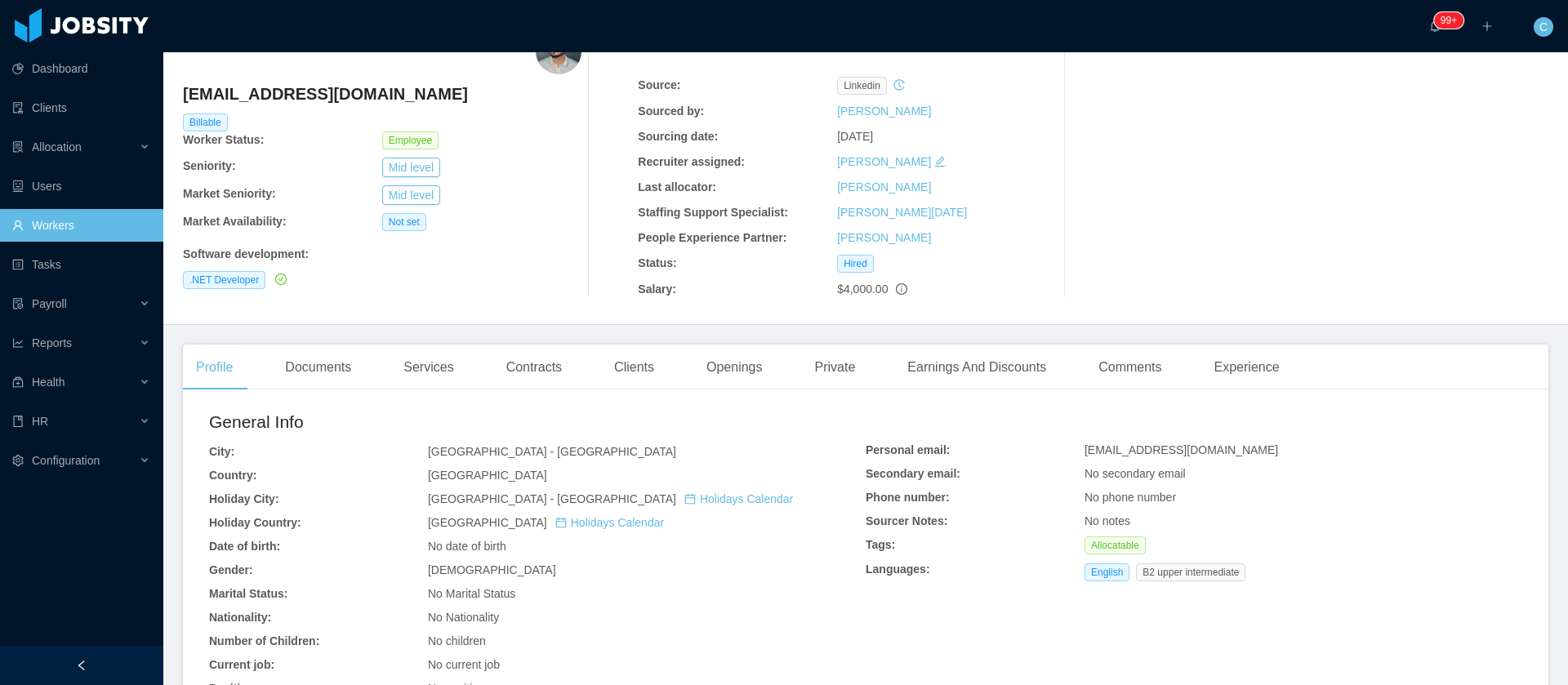
scroll to position [0, 0]
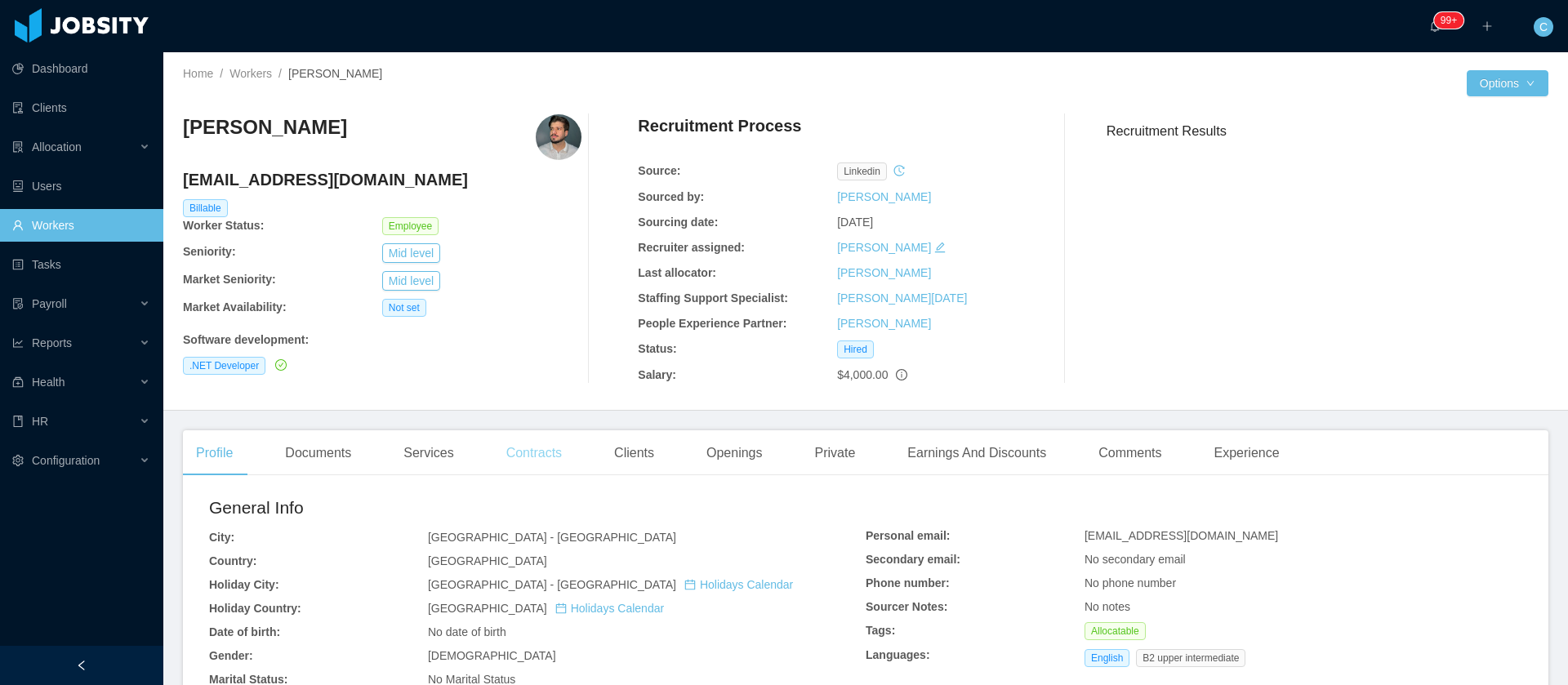
click at [551, 463] on div "Contracts" at bounding box center [534, 453] width 82 height 46
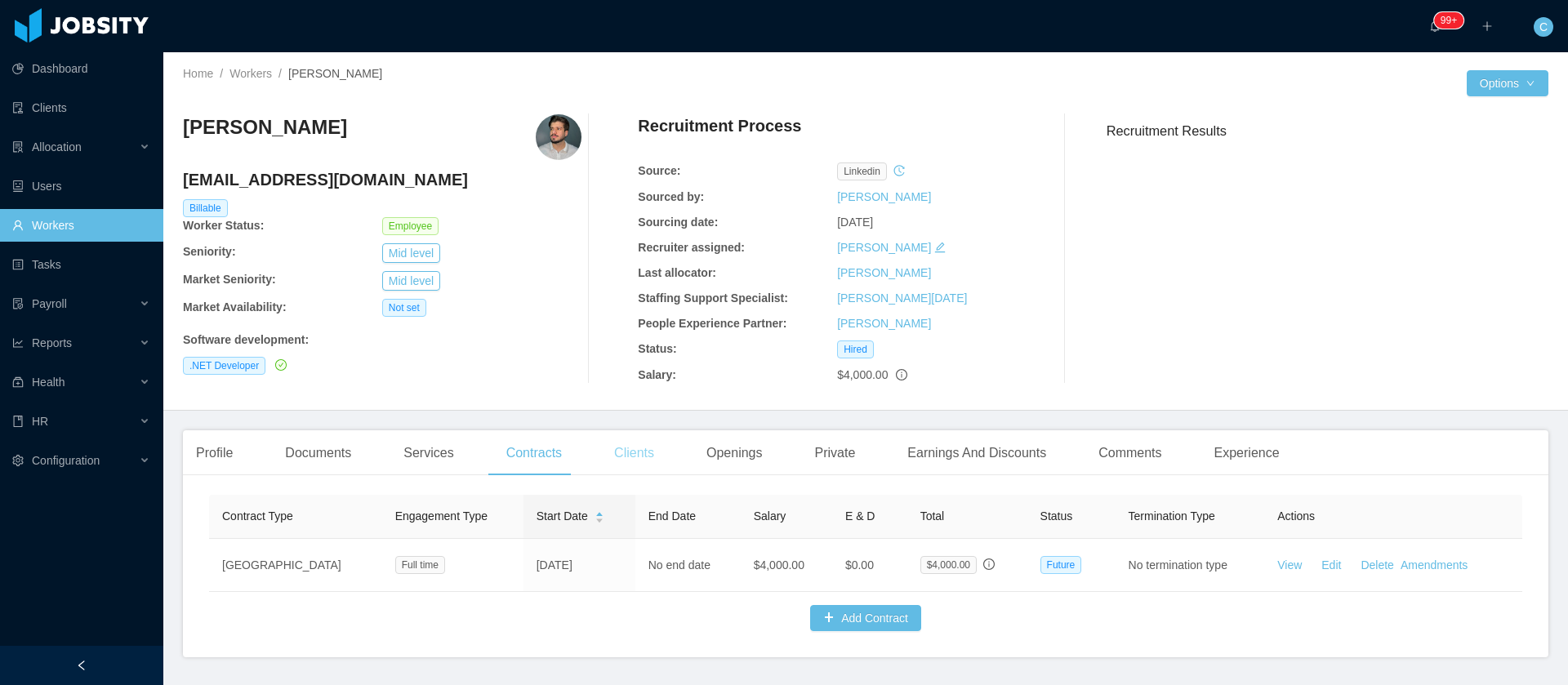
click at [622, 466] on div "Clients" at bounding box center [634, 453] width 66 height 46
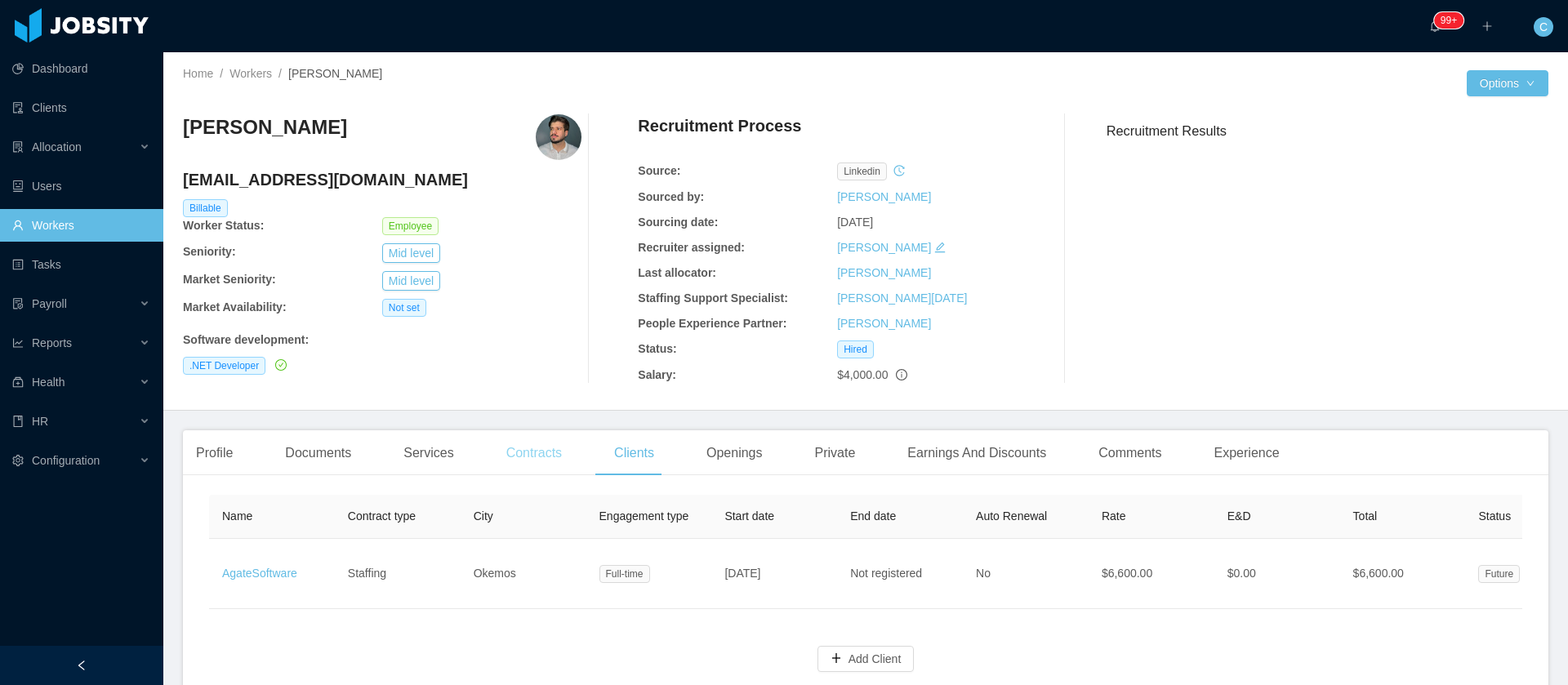
click at [507, 449] on div "Contracts" at bounding box center [534, 453] width 82 height 46
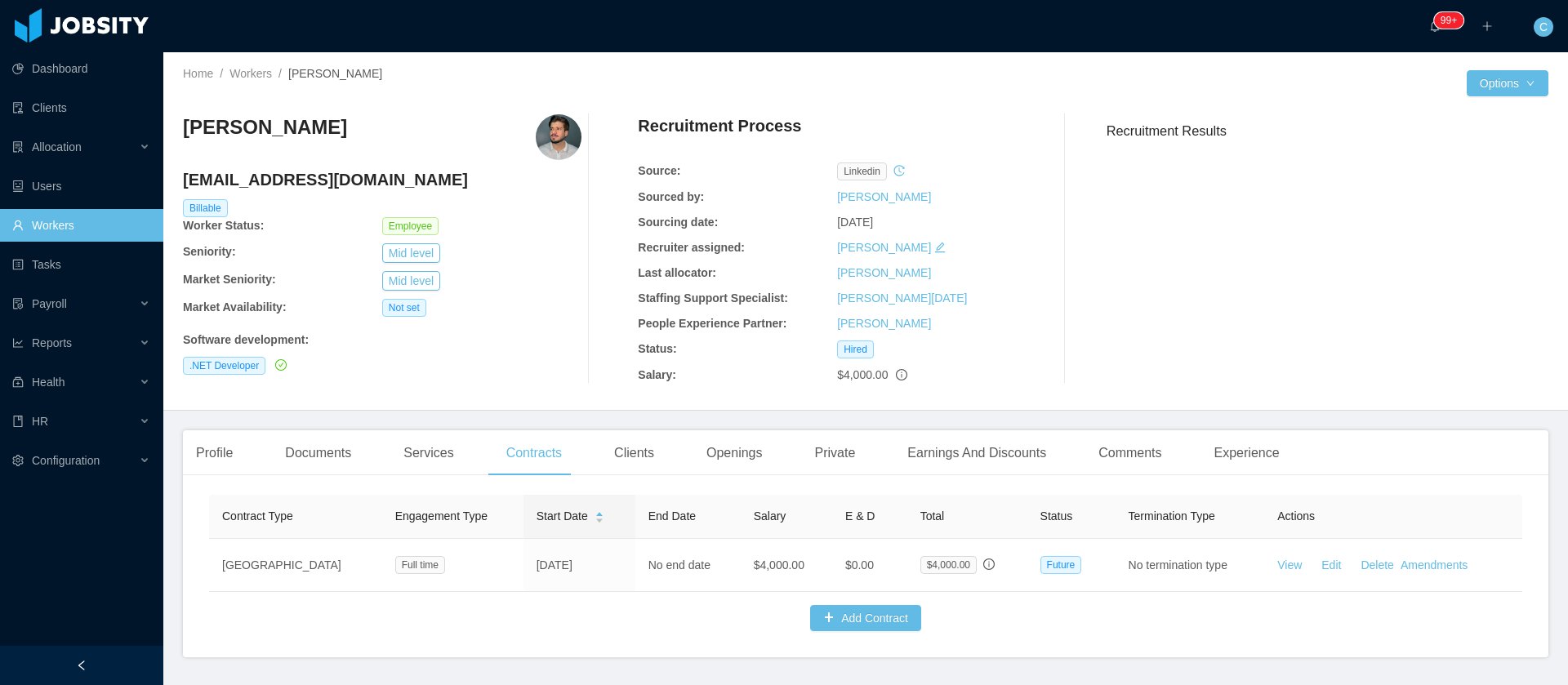
click at [893, 173] on icon "icon: history" at bounding box center [899, 171] width 11 height 11
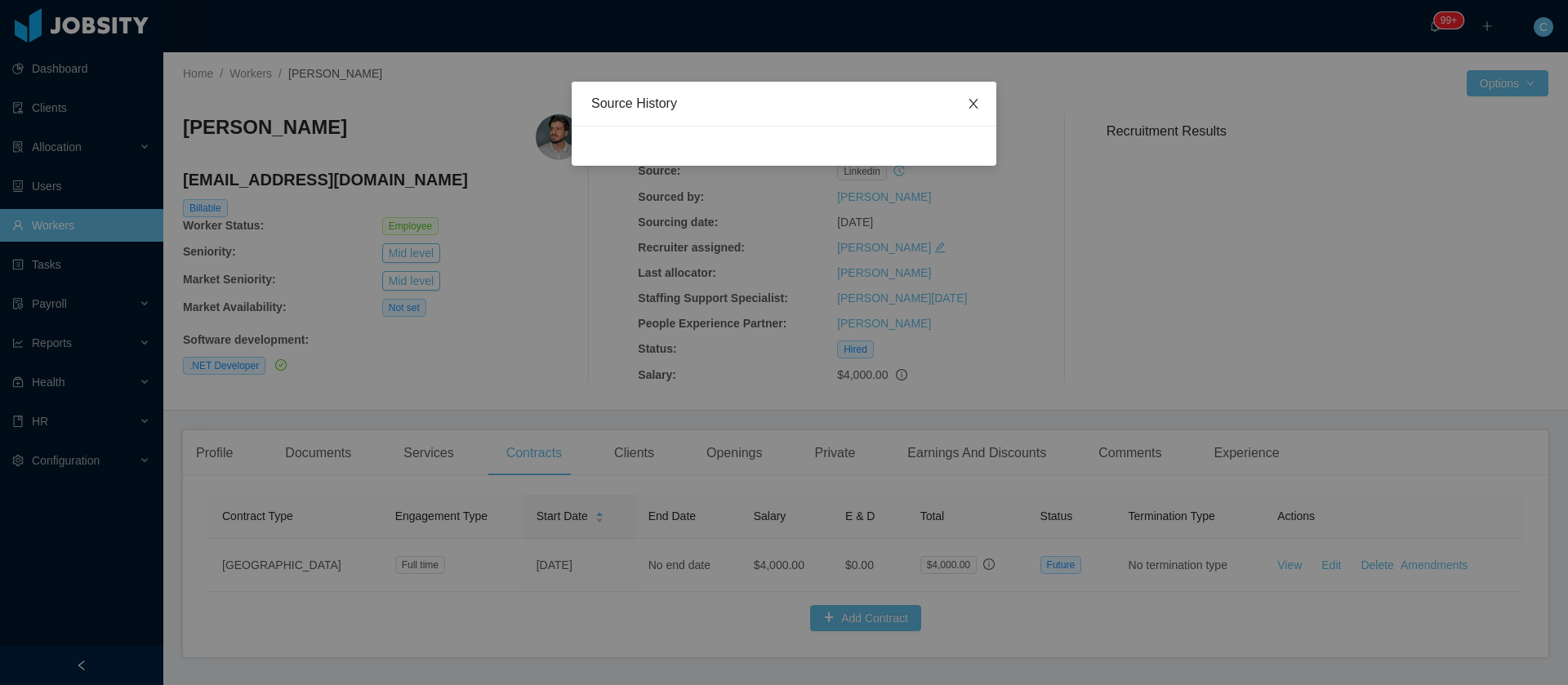
click at [978, 103] on icon "icon: close" at bounding box center [973, 104] width 13 height 13
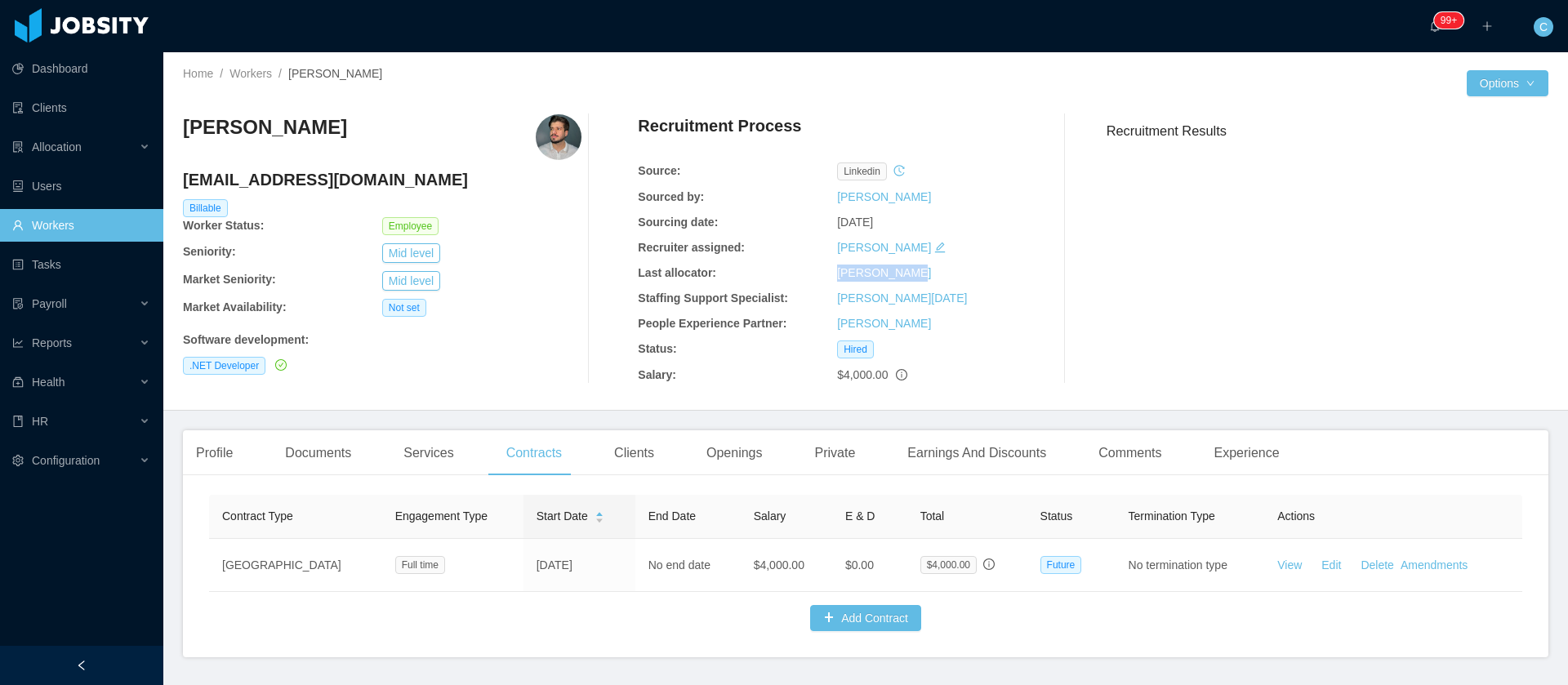
drag, startPoint x: 898, startPoint y: 276, endPoint x: 821, endPoint y: 276, distance: 77.0
click at [821, 276] on div "Last allocator: [PERSON_NAME]" at bounding box center [837, 273] width 399 height 17
click at [205, 458] on div "Profile" at bounding box center [214, 453] width 63 height 46
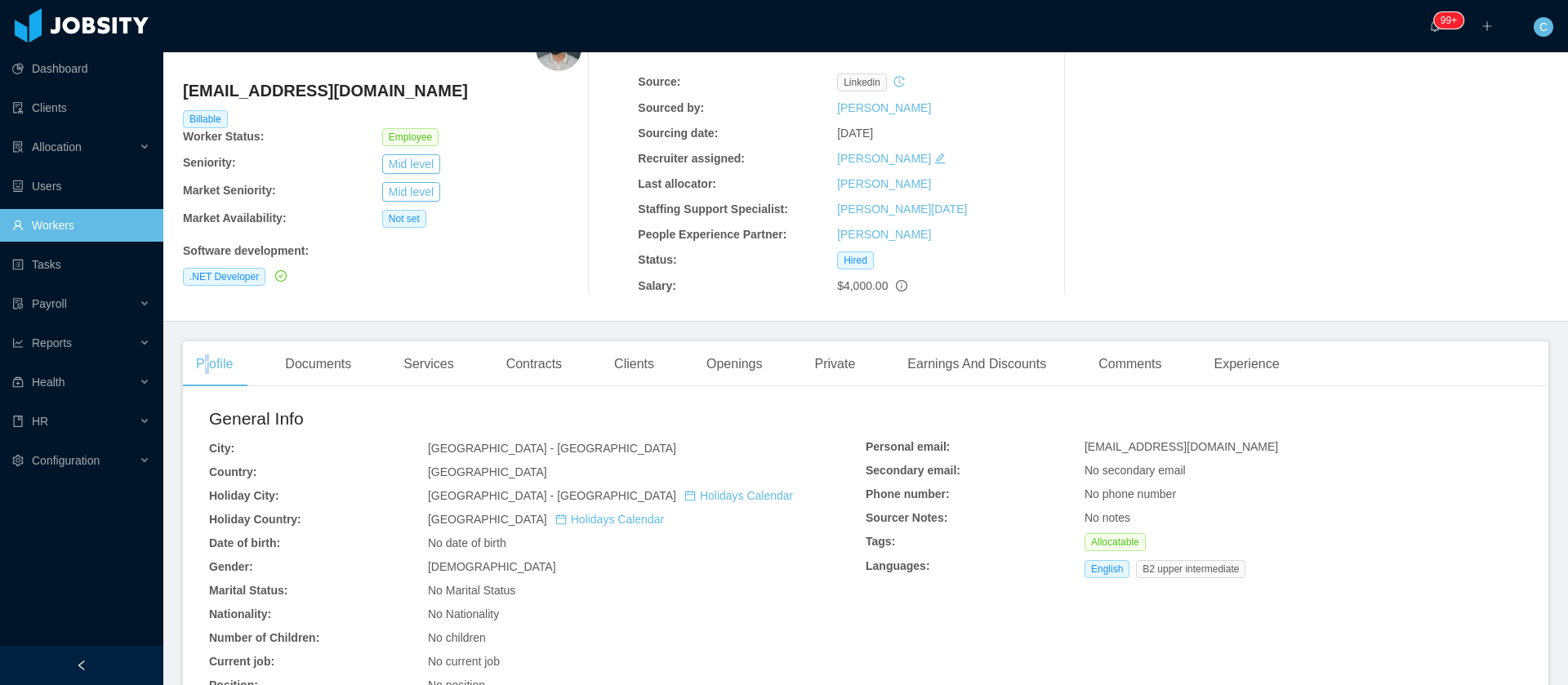
scroll to position [245, 0]
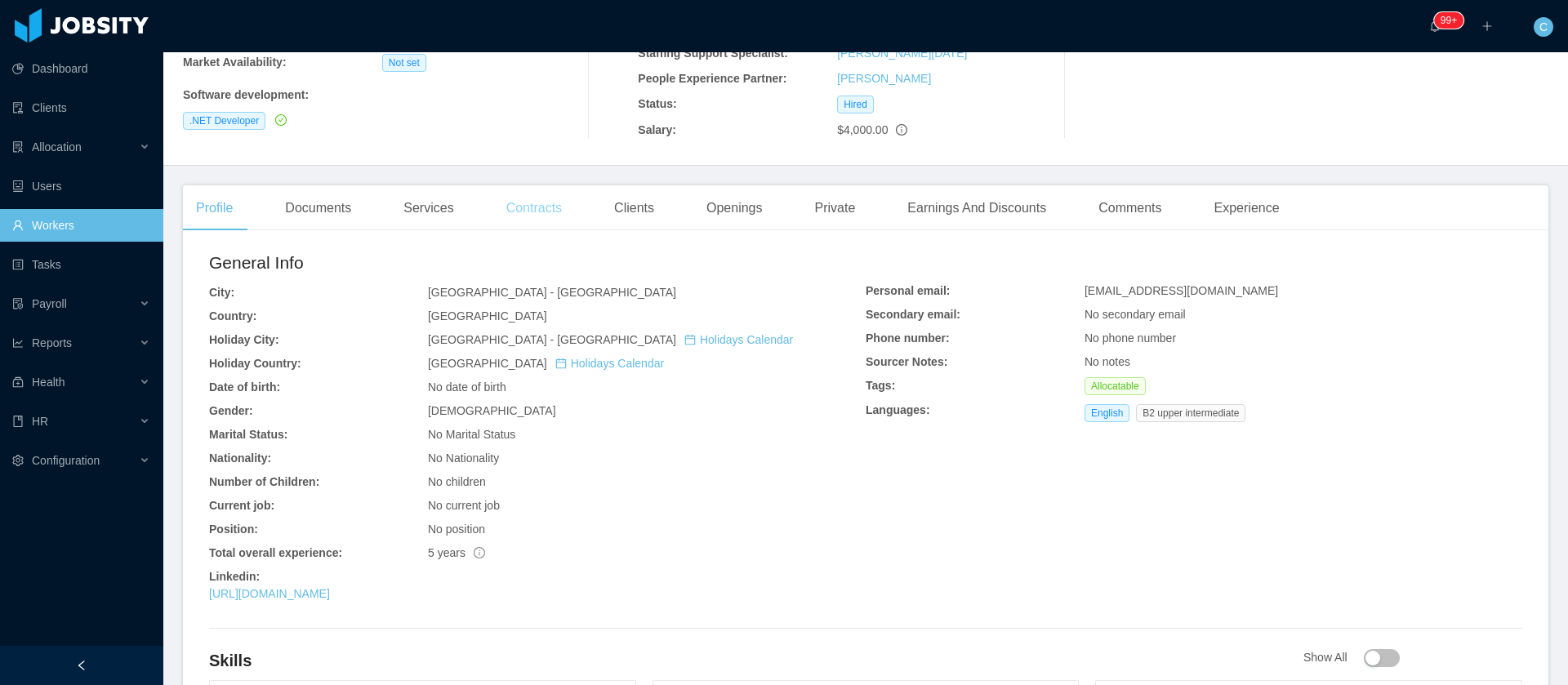
click at [542, 217] on div "Contracts" at bounding box center [534, 208] width 82 height 46
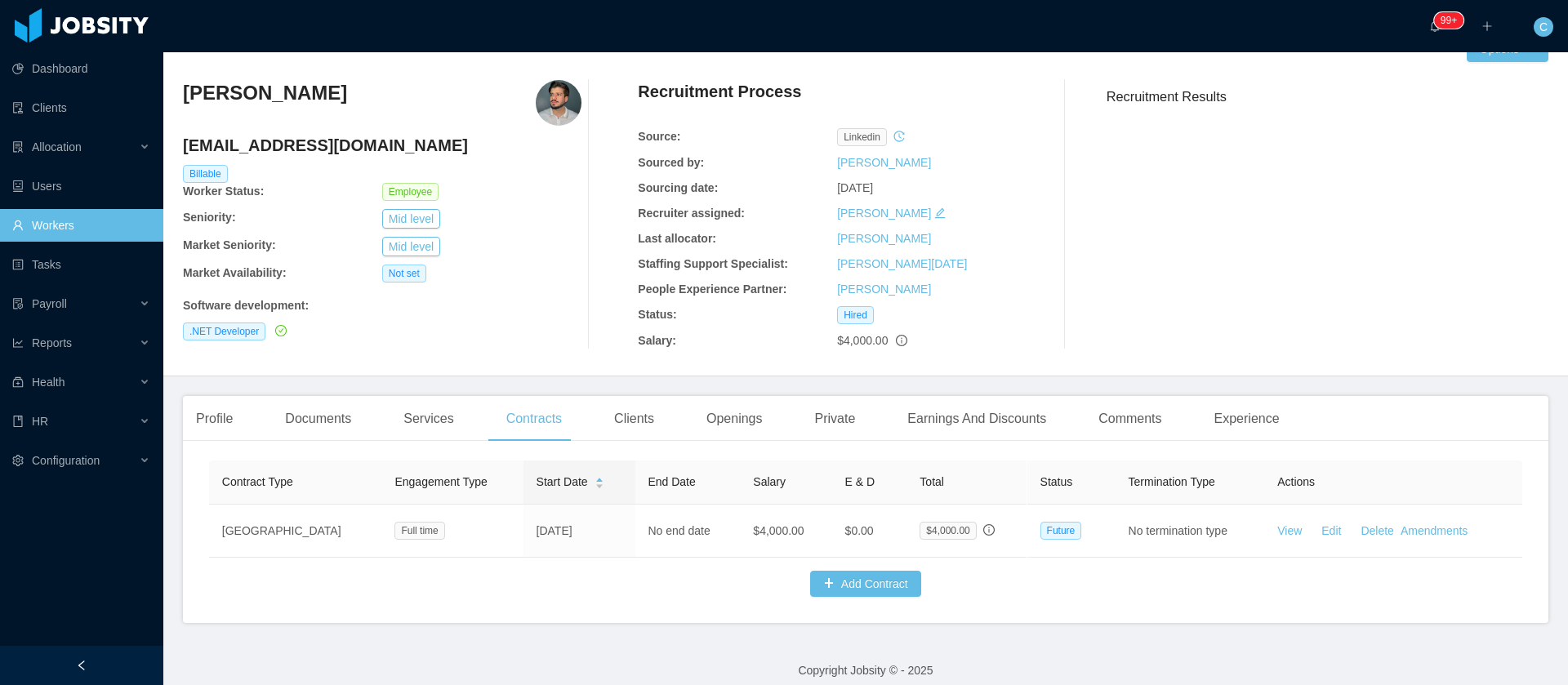
scroll to position [67, 0]
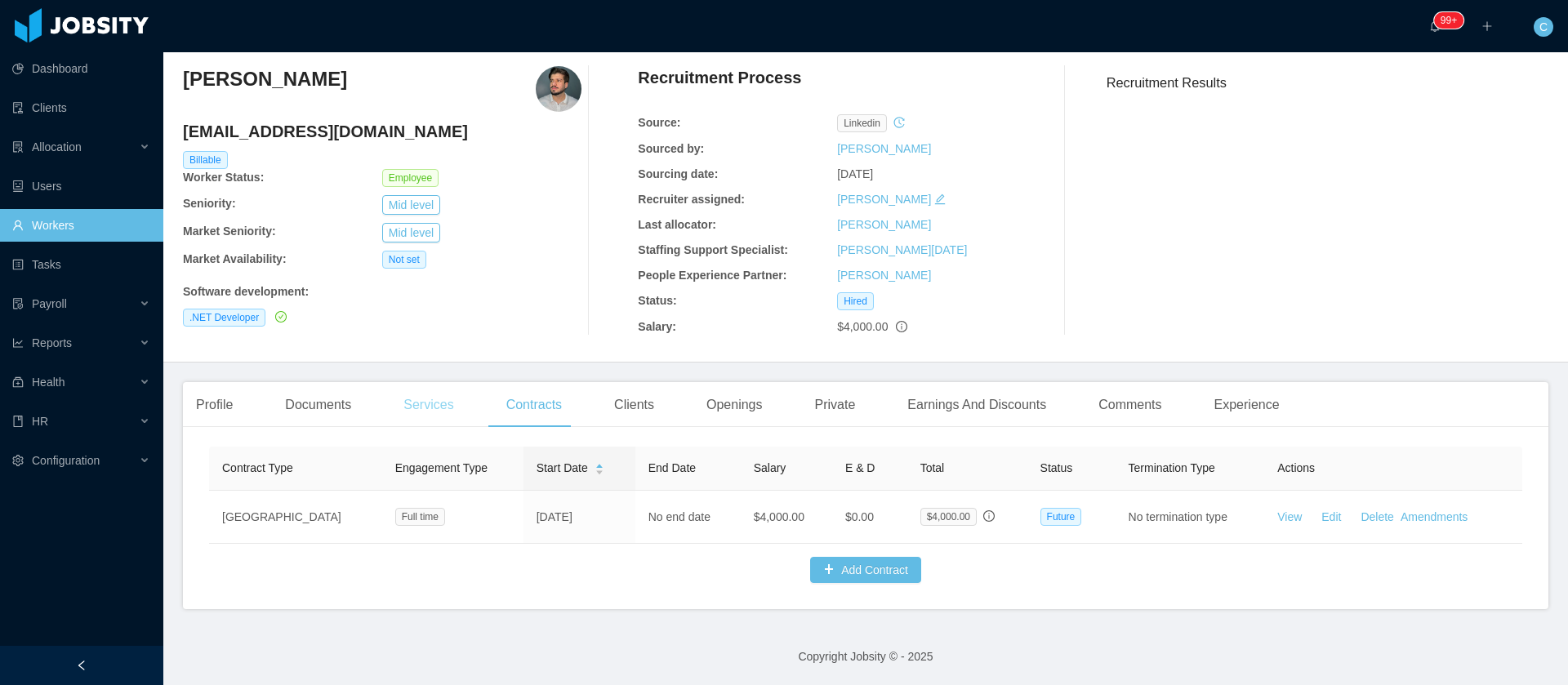
click at [435, 397] on div "Services" at bounding box center [428, 405] width 76 height 46
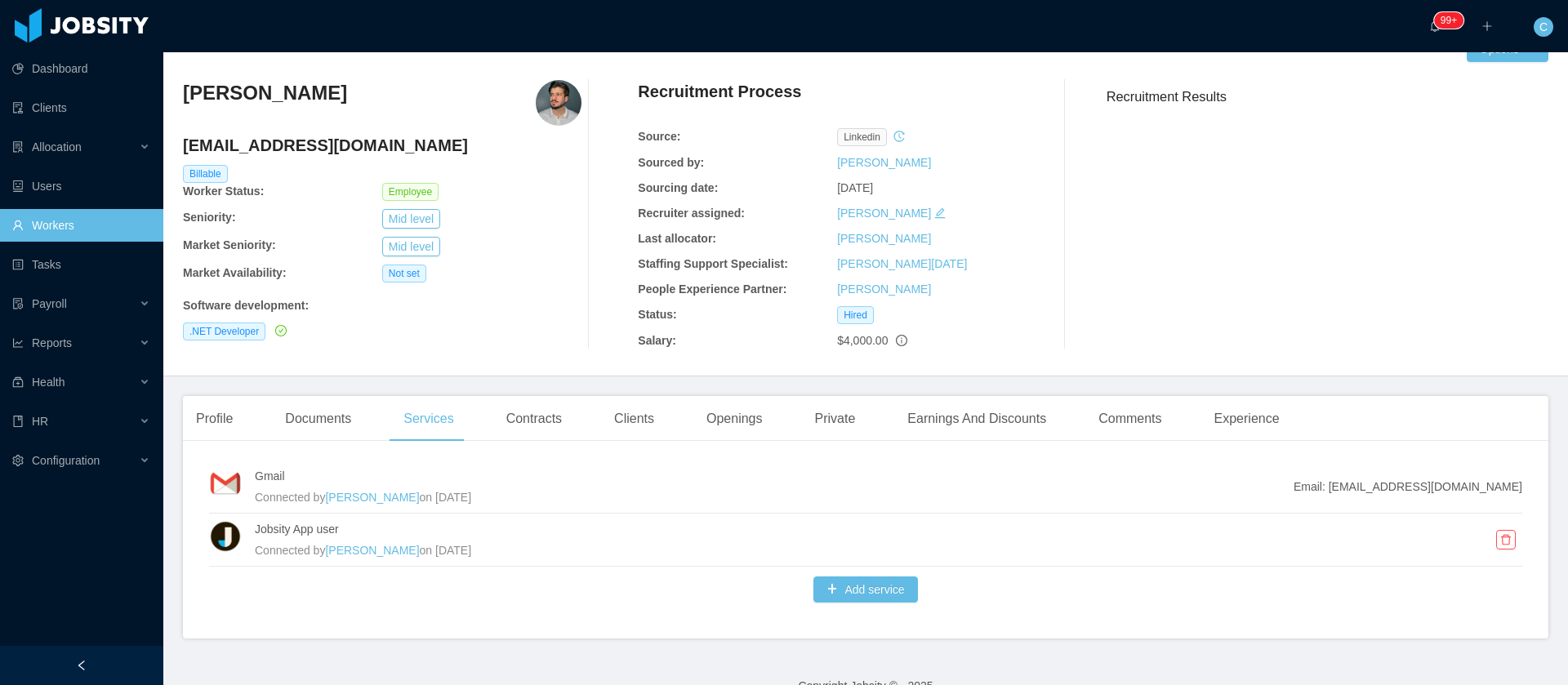
scroll to position [64, 0]
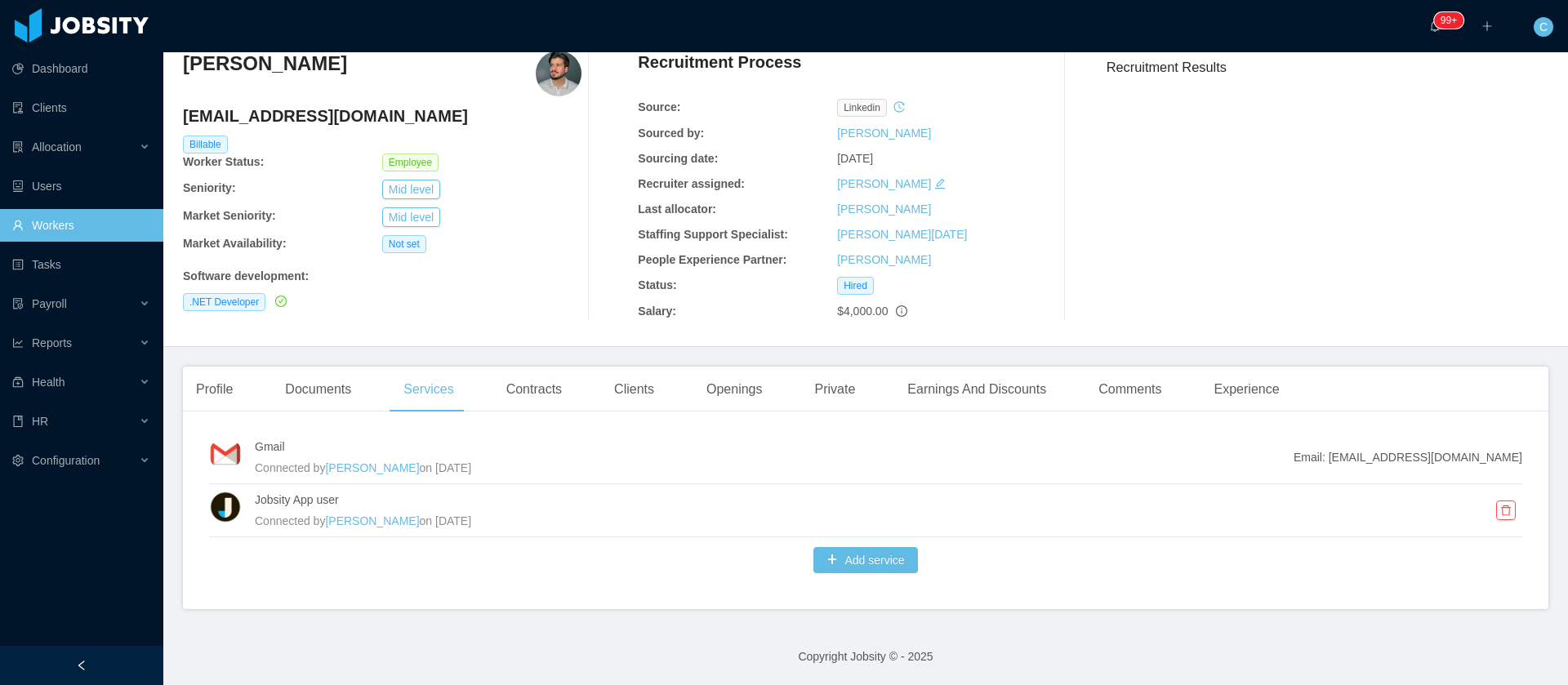
click at [308, 414] on div "Profile Documents Services Contracts Clients Openings Private Earnings And Disc…" at bounding box center [865, 487] width 1365 height 242
click at [311, 394] on div "Documents" at bounding box center [318, 389] width 92 height 46
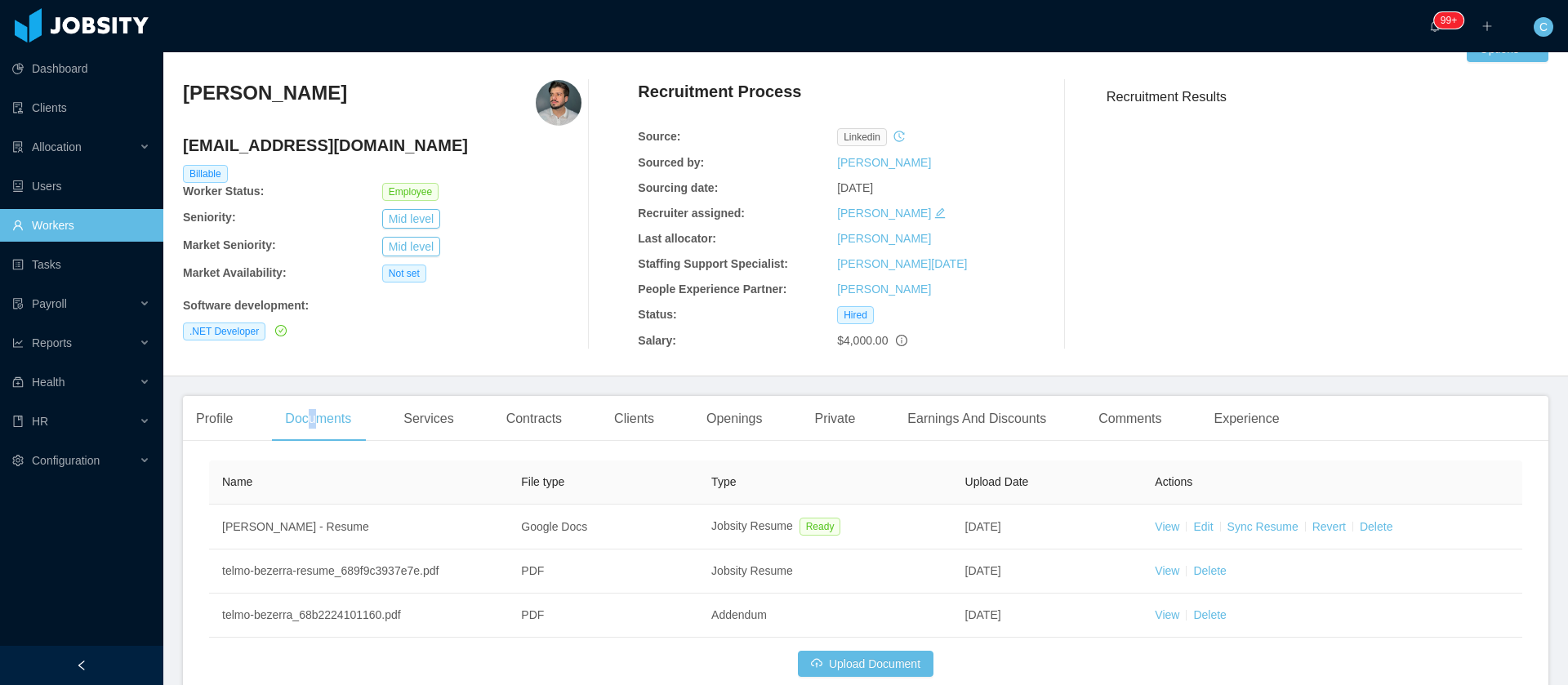
scroll to position [64, 0]
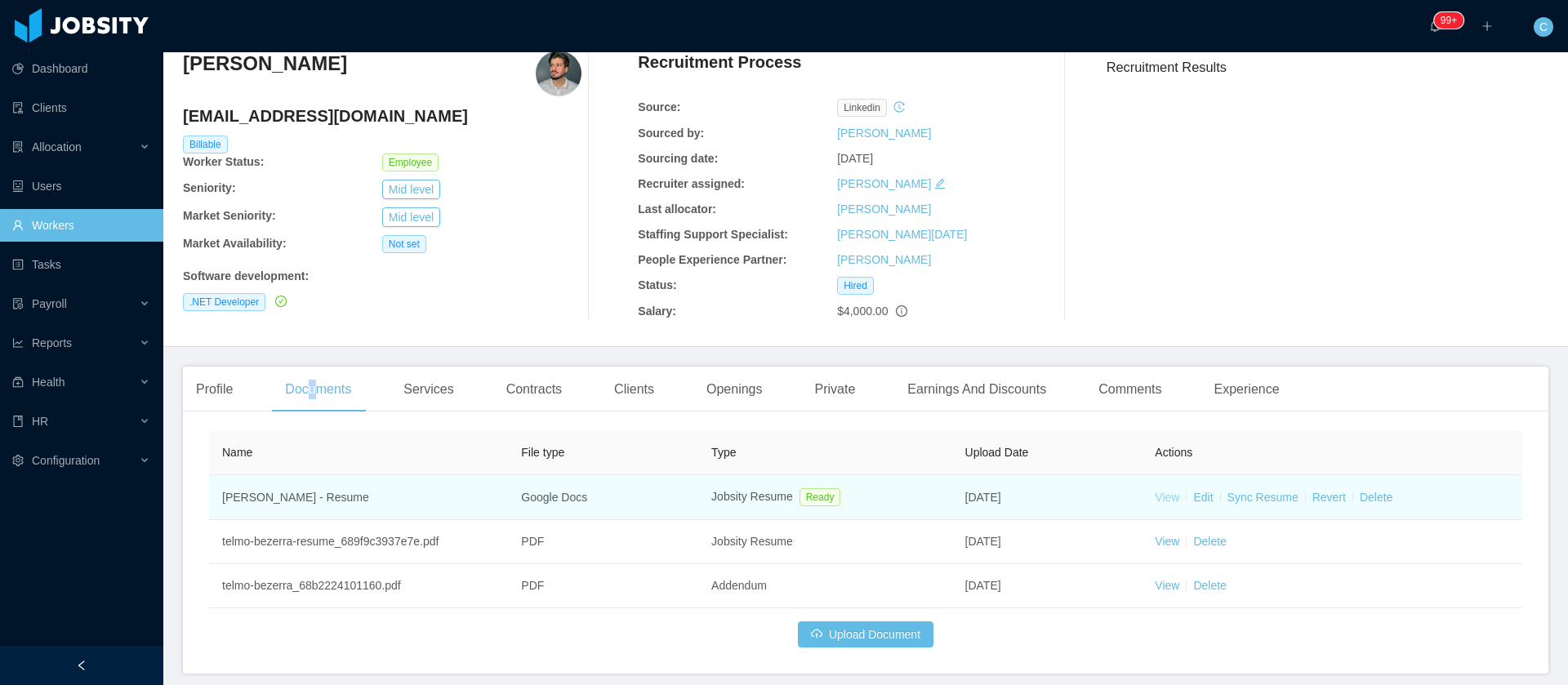
click at [1160, 500] on link "View" at bounding box center [1168, 497] width 24 height 13
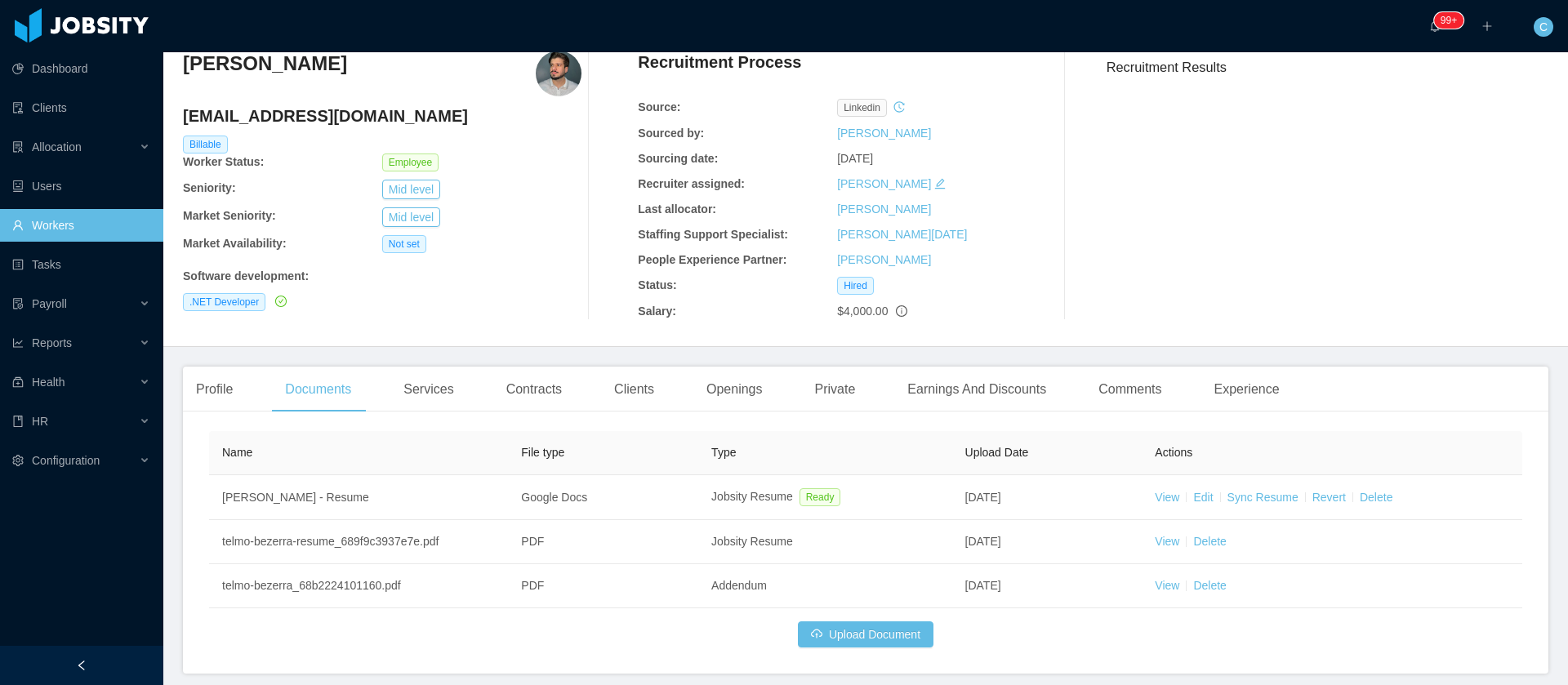
click at [254, 383] on div "Profile Documents Services Contracts Clients Openings Private Earnings And Disc…" at bounding box center [738, 389] width 1110 height 46
click at [222, 394] on div "Profile" at bounding box center [214, 389] width 63 height 46
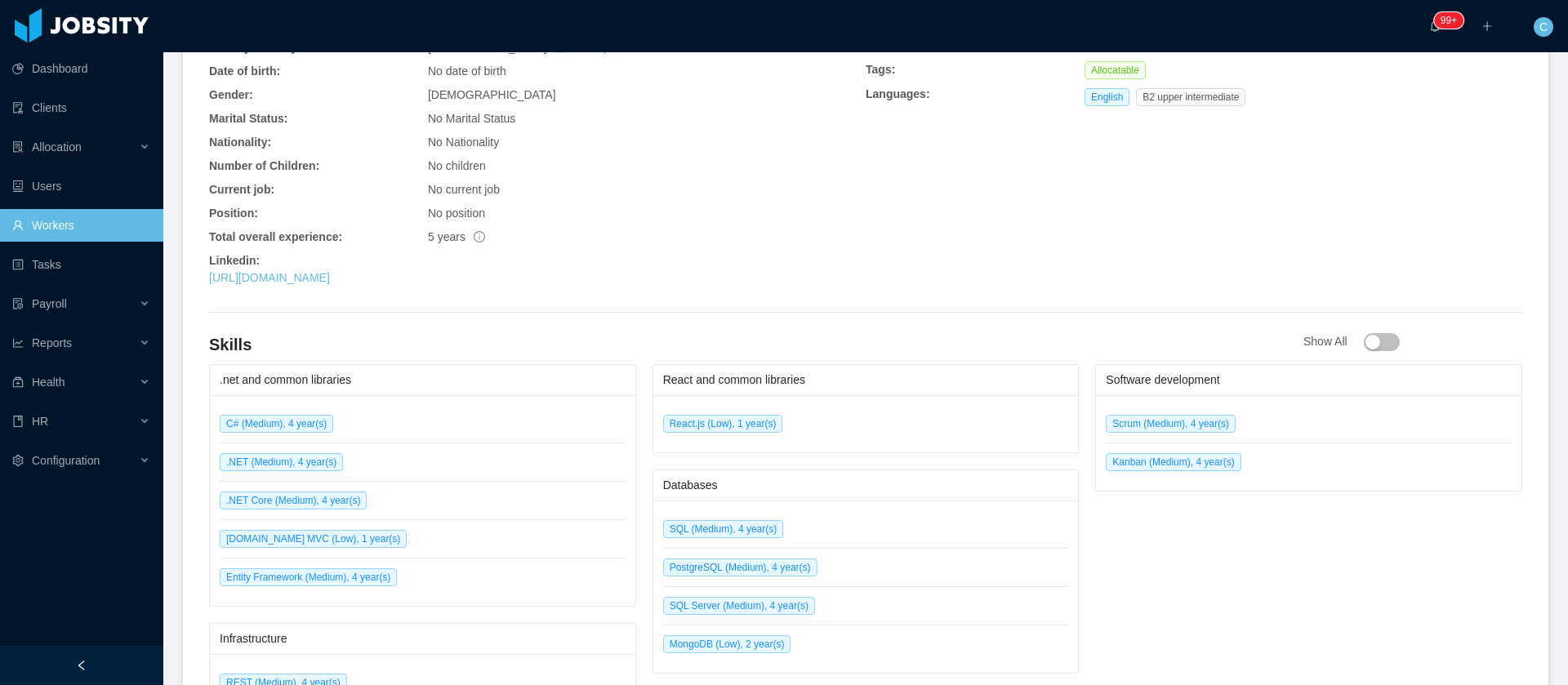
scroll to position [612, 0]
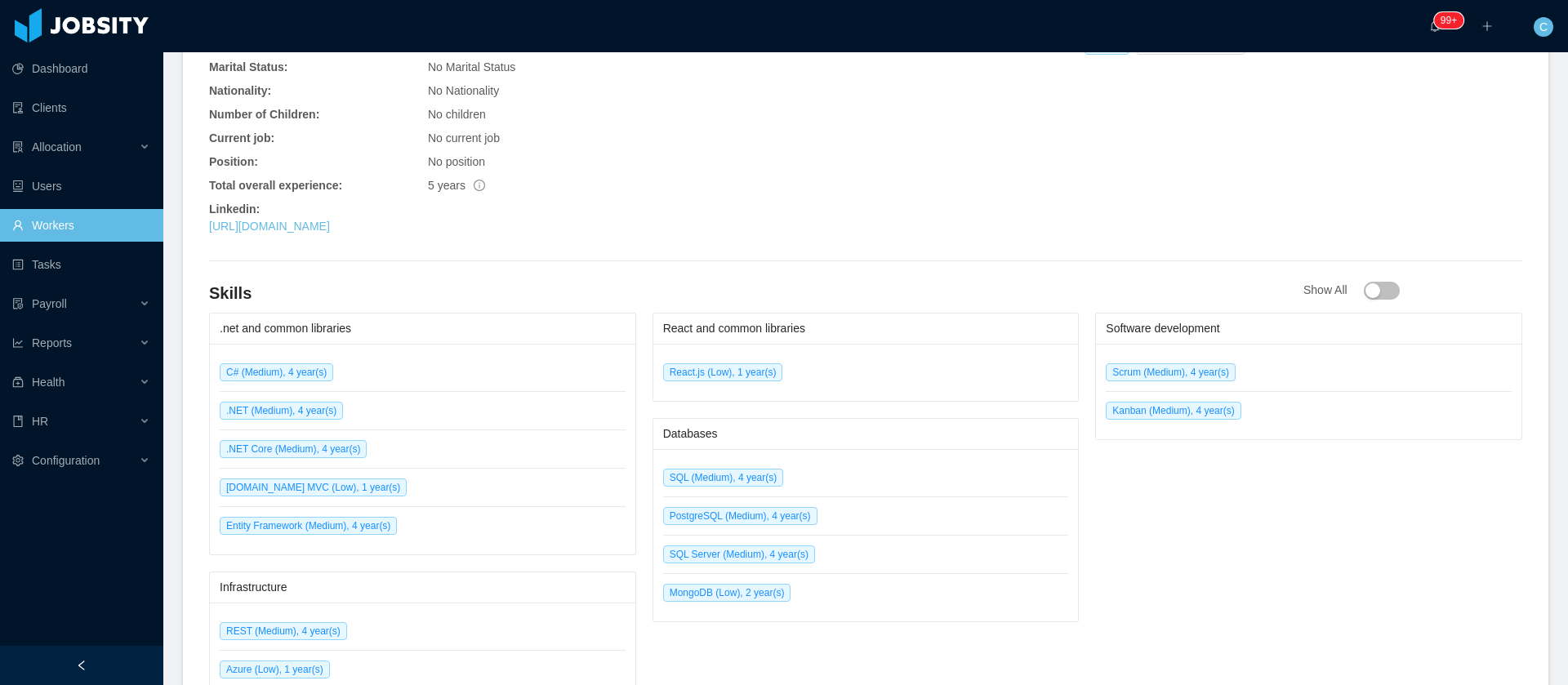
click at [391, 236] on div "General Info City: [GEOGRAPHIC_DATA] - [GEOGRAPHIC_DATA] Country: [GEOGRAPHIC_D…" at bounding box center [537, 61] width 657 height 359
click at [330, 223] on link "[URL][DOMAIN_NAME]" at bounding box center [270, 226] width 121 height 13
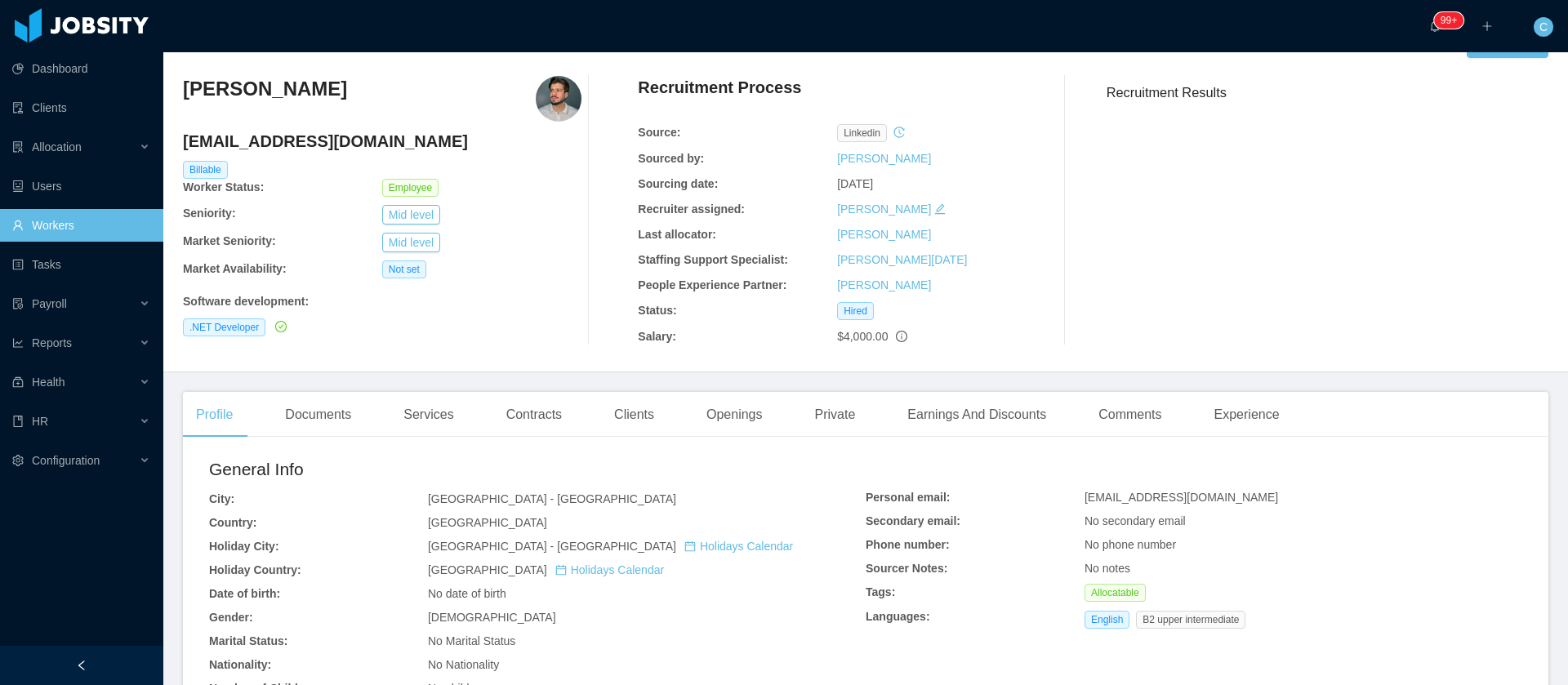
scroll to position [0, 0]
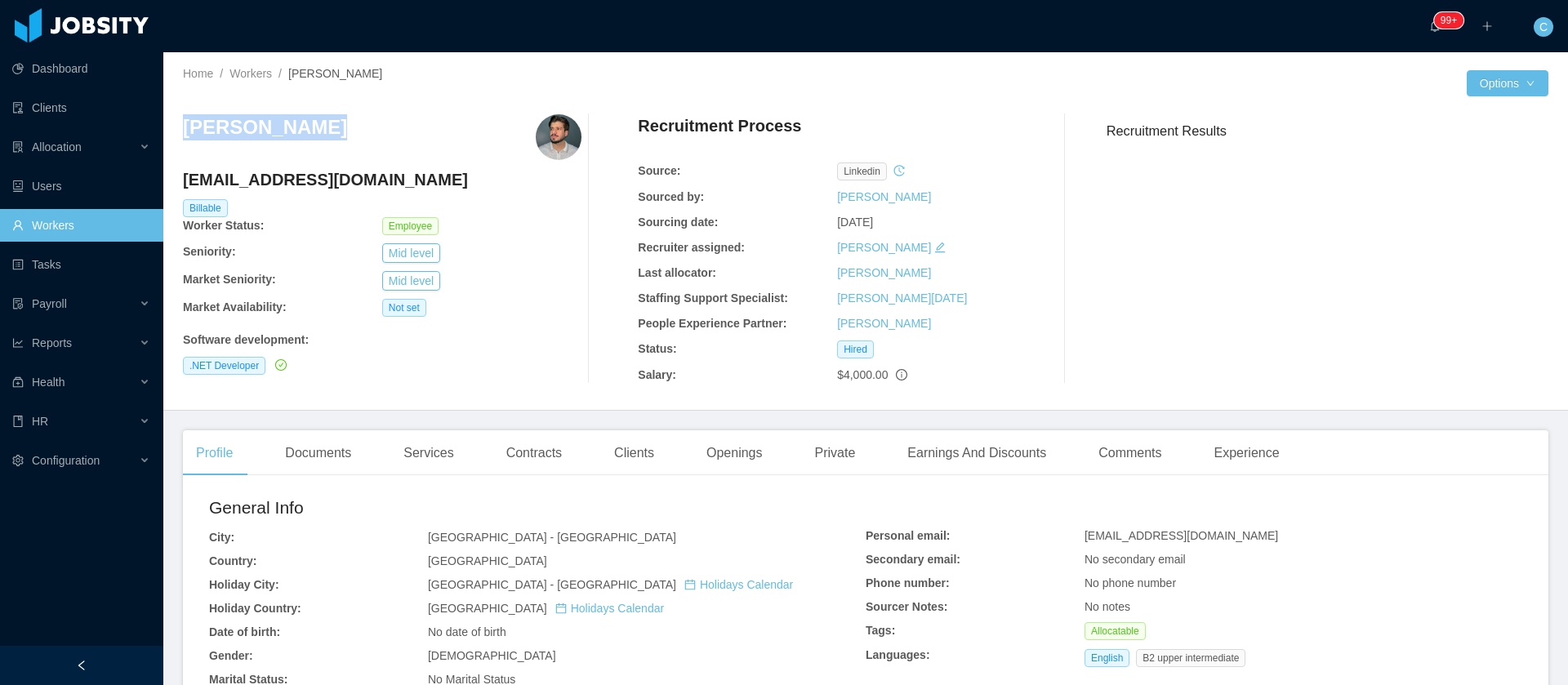
drag, startPoint x: 260, startPoint y: 132, endPoint x: 174, endPoint y: 129, distance: 86.1
click at [174, 129] on div "Home / Workers / [PERSON_NAME] / Options [PERSON_NAME] [EMAIL_ADDRESS][DOMAIN_N…" at bounding box center [865, 231] width 1405 height 359
copy h3 "[PERSON_NAME]"
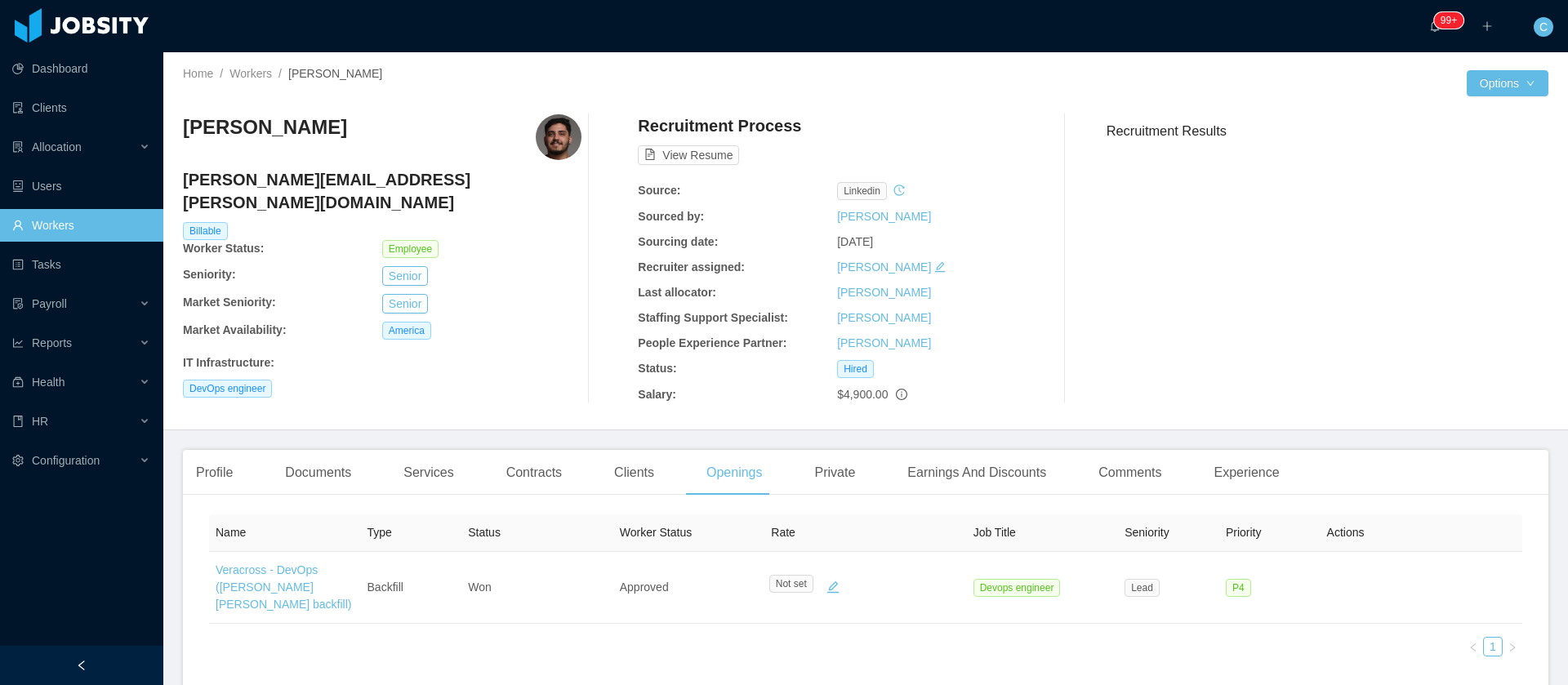
click at [196, 427] on div "Home / Workers / [PERSON_NAME] / Options [PERSON_NAME] Almeida [EMAIL_ADDRESS][…" at bounding box center [865, 240] width 1405 height 378
